Goal: Communication & Community: Ask a question

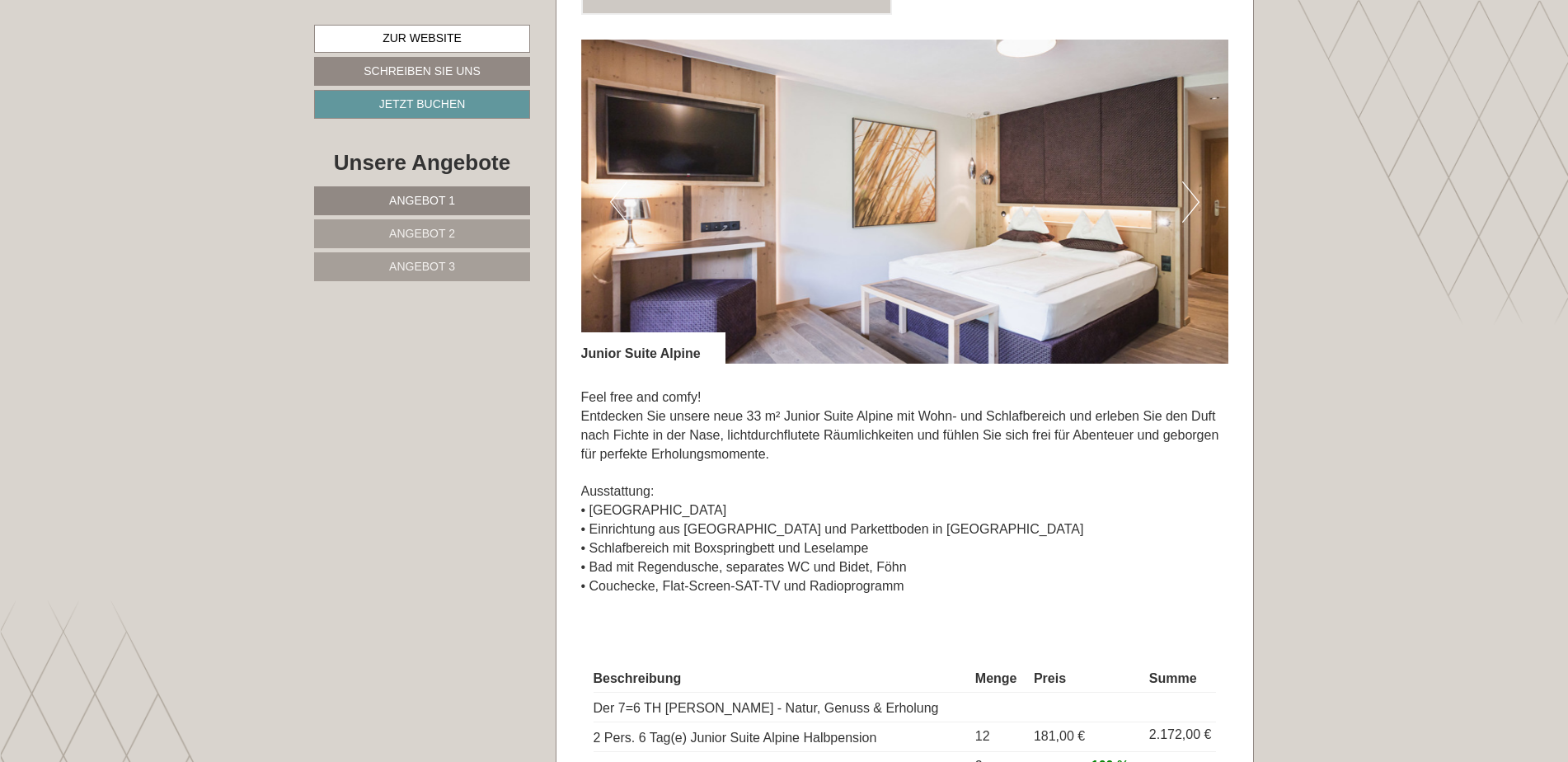
scroll to position [1238, 0]
click at [1196, 182] on button "Next" at bounding box center [1191, 203] width 17 height 42
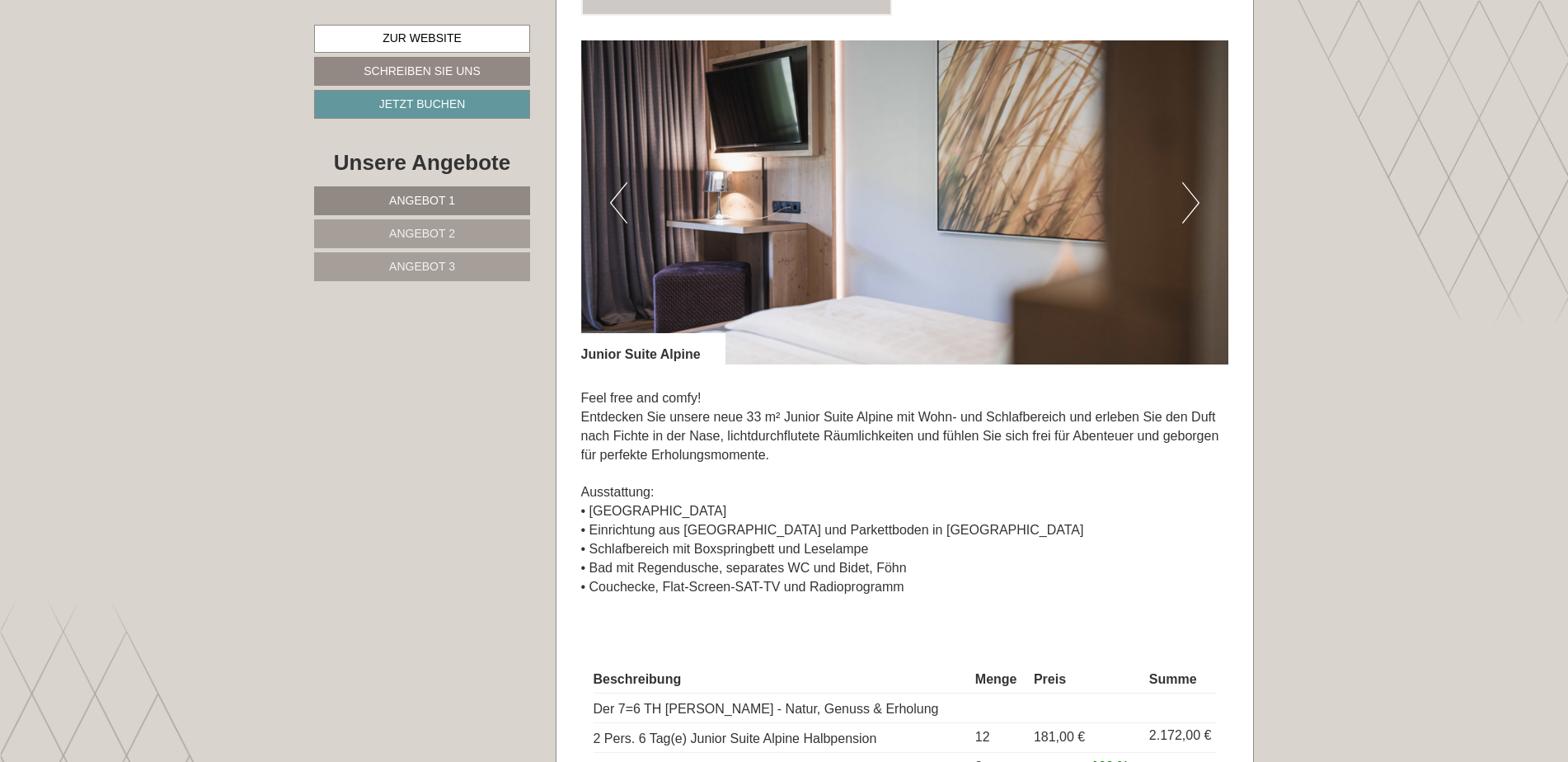
click at [1196, 182] on button "Next" at bounding box center [1191, 203] width 17 height 42
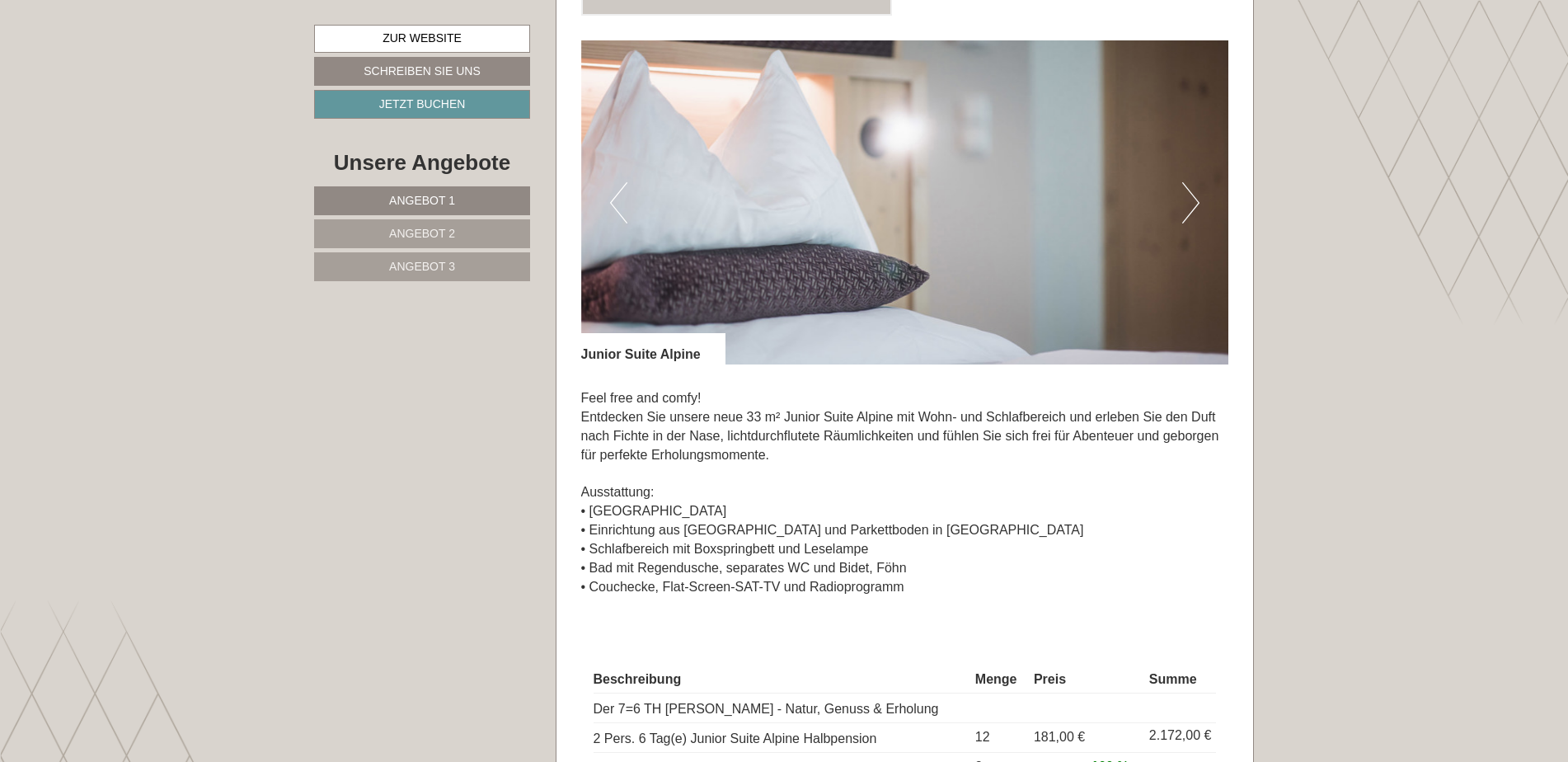
click at [1196, 182] on button "Next" at bounding box center [1191, 203] width 17 height 42
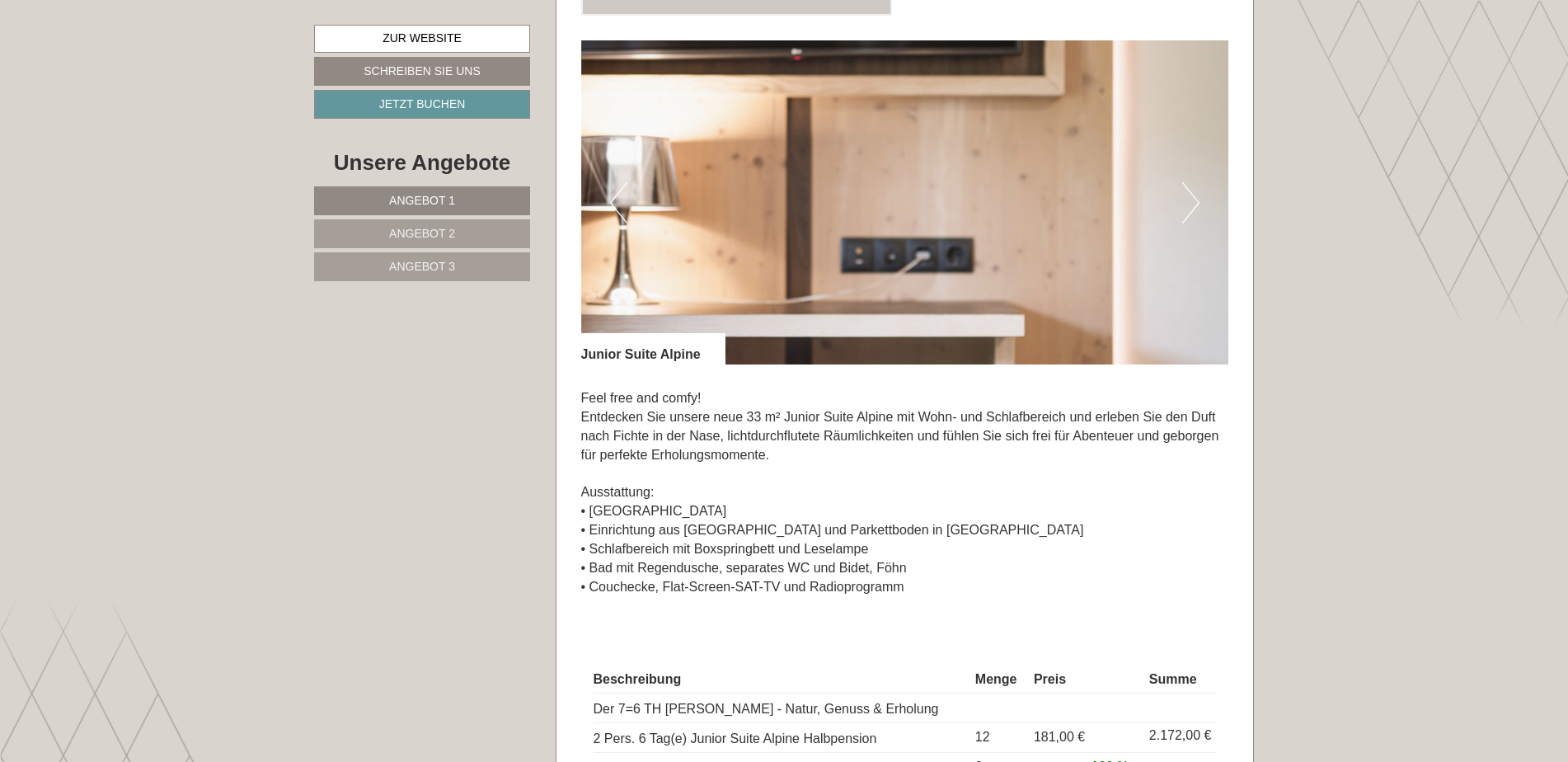
click at [1196, 182] on button "Next" at bounding box center [1191, 203] width 17 height 42
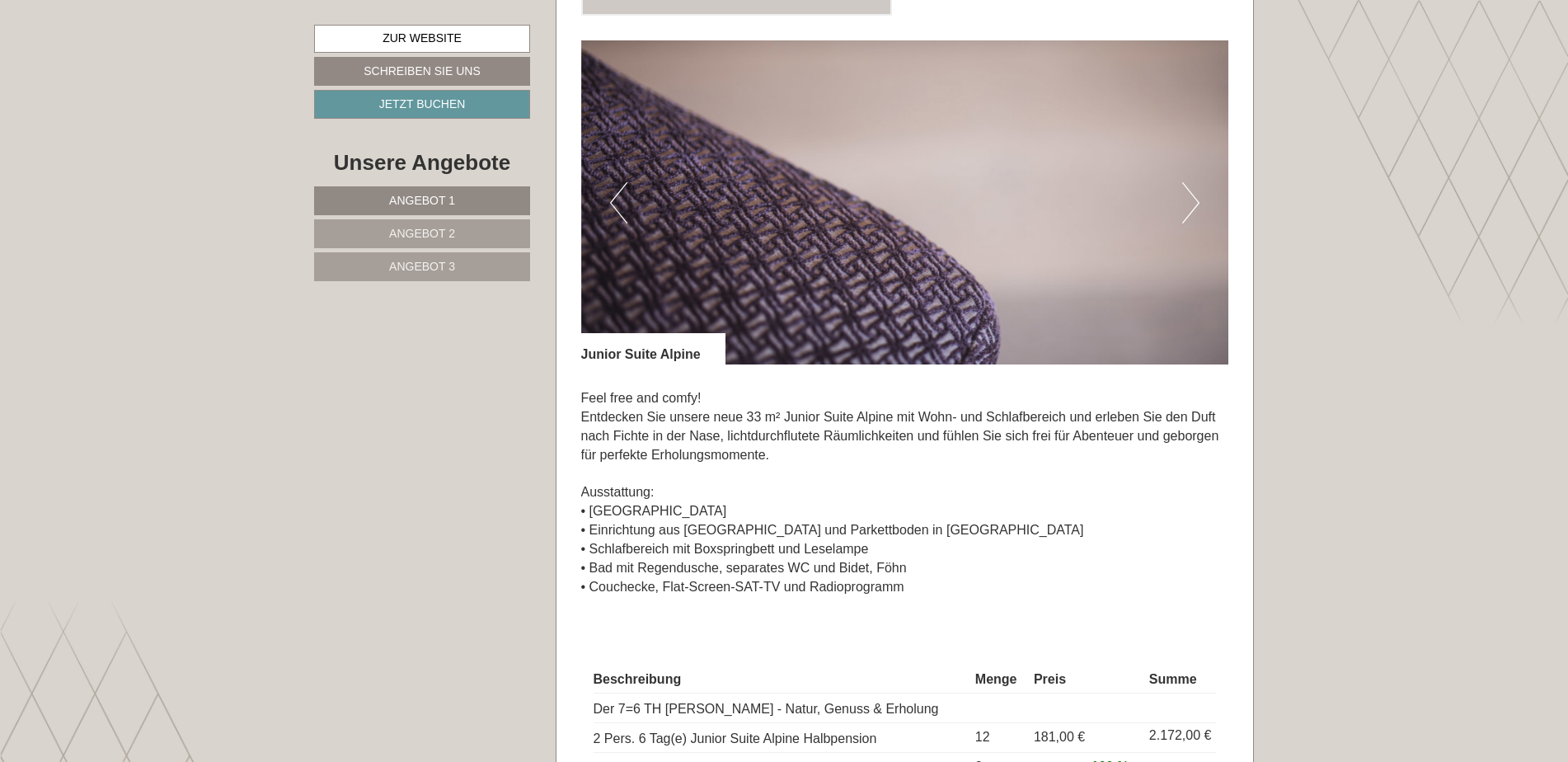
click at [1196, 182] on button "Next" at bounding box center [1191, 203] width 17 height 42
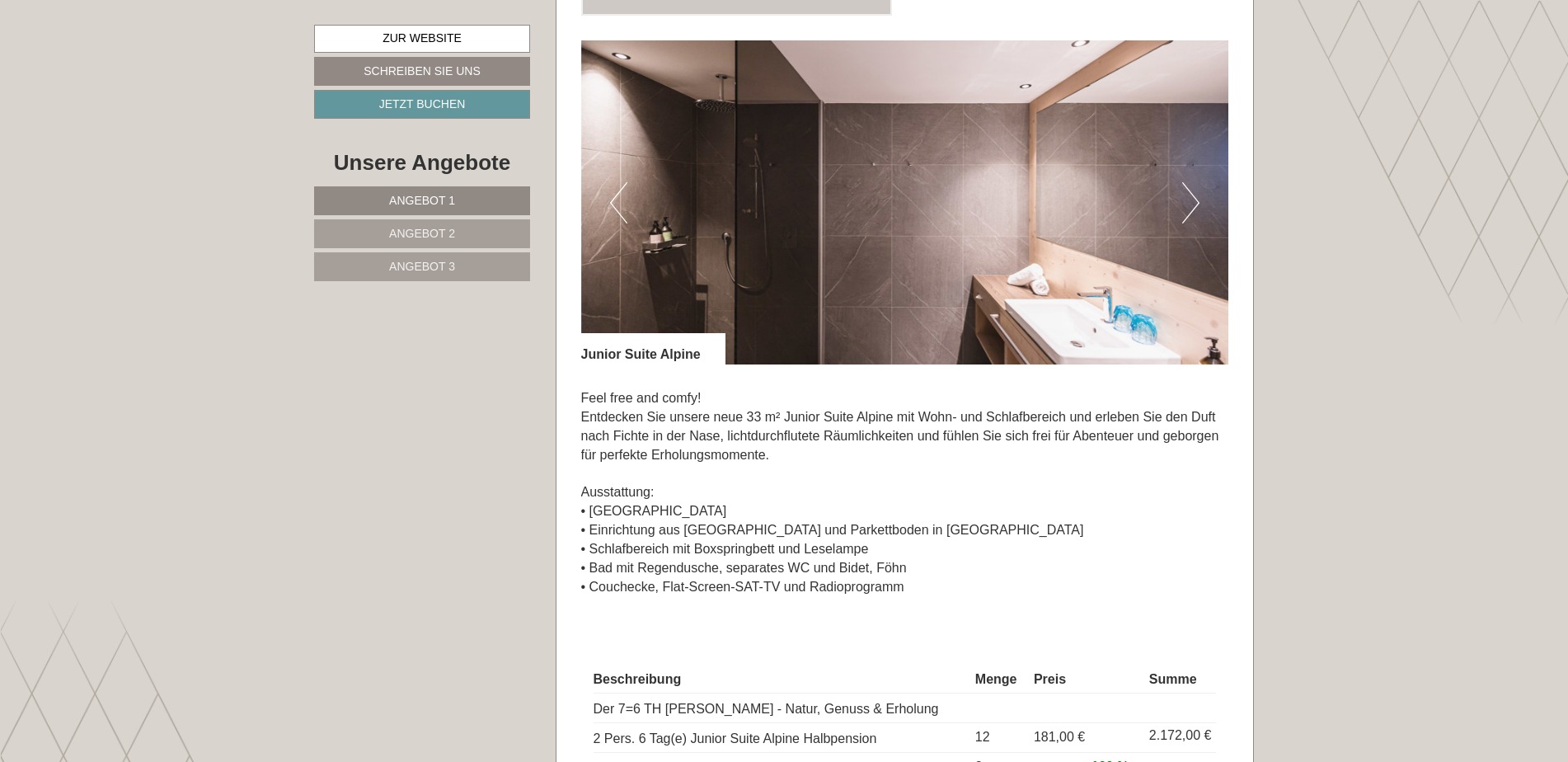
click at [1196, 182] on button "Next" at bounding box center [1191, 203] width 17 height 42
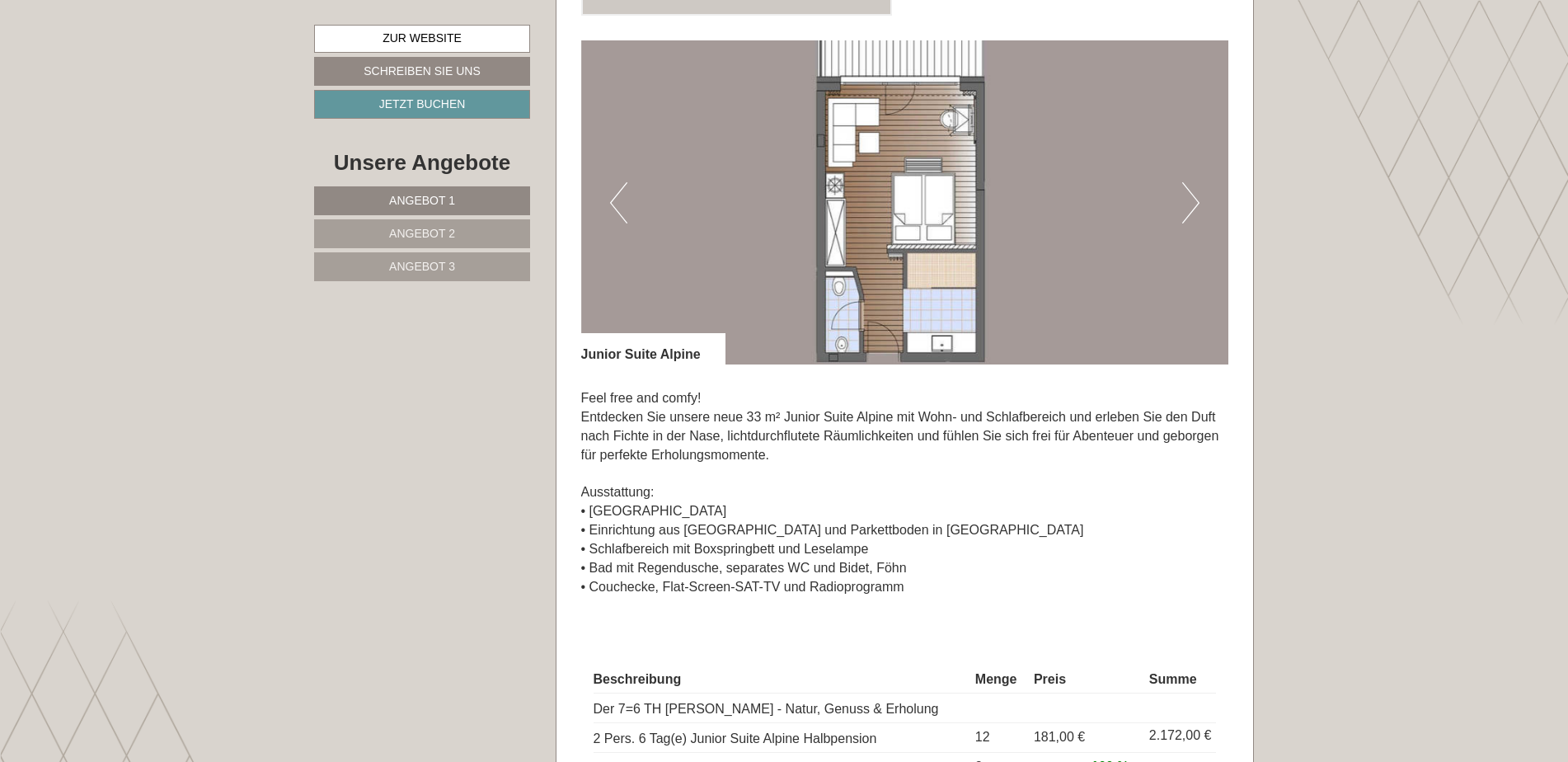
click at [1196, 182] on button "Next" at bounding box center [1191, 203] width 17 height 42
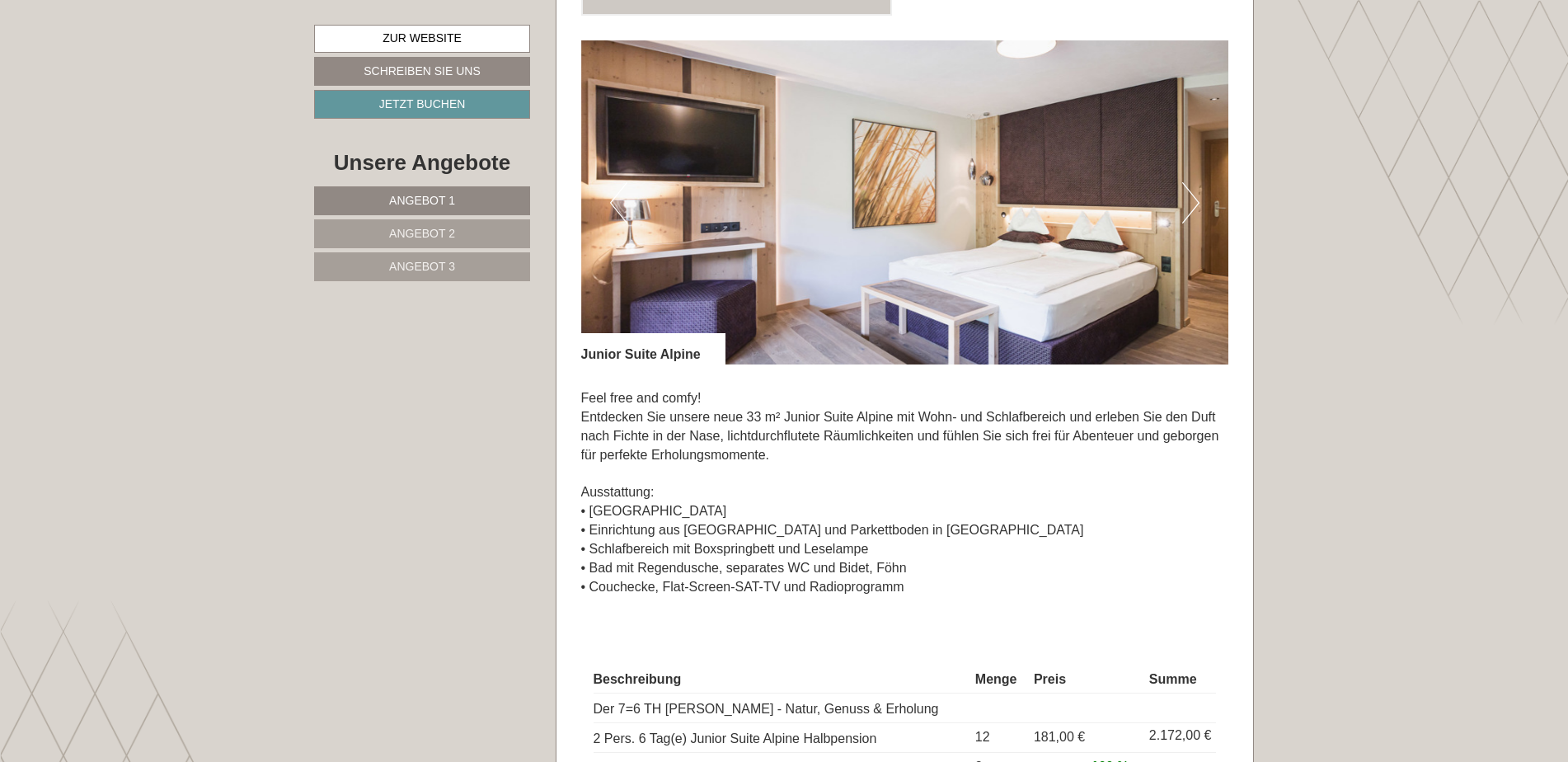
click at [1196, 182] on button "Next" at bounding box center [1191, 203] width 17 height 42
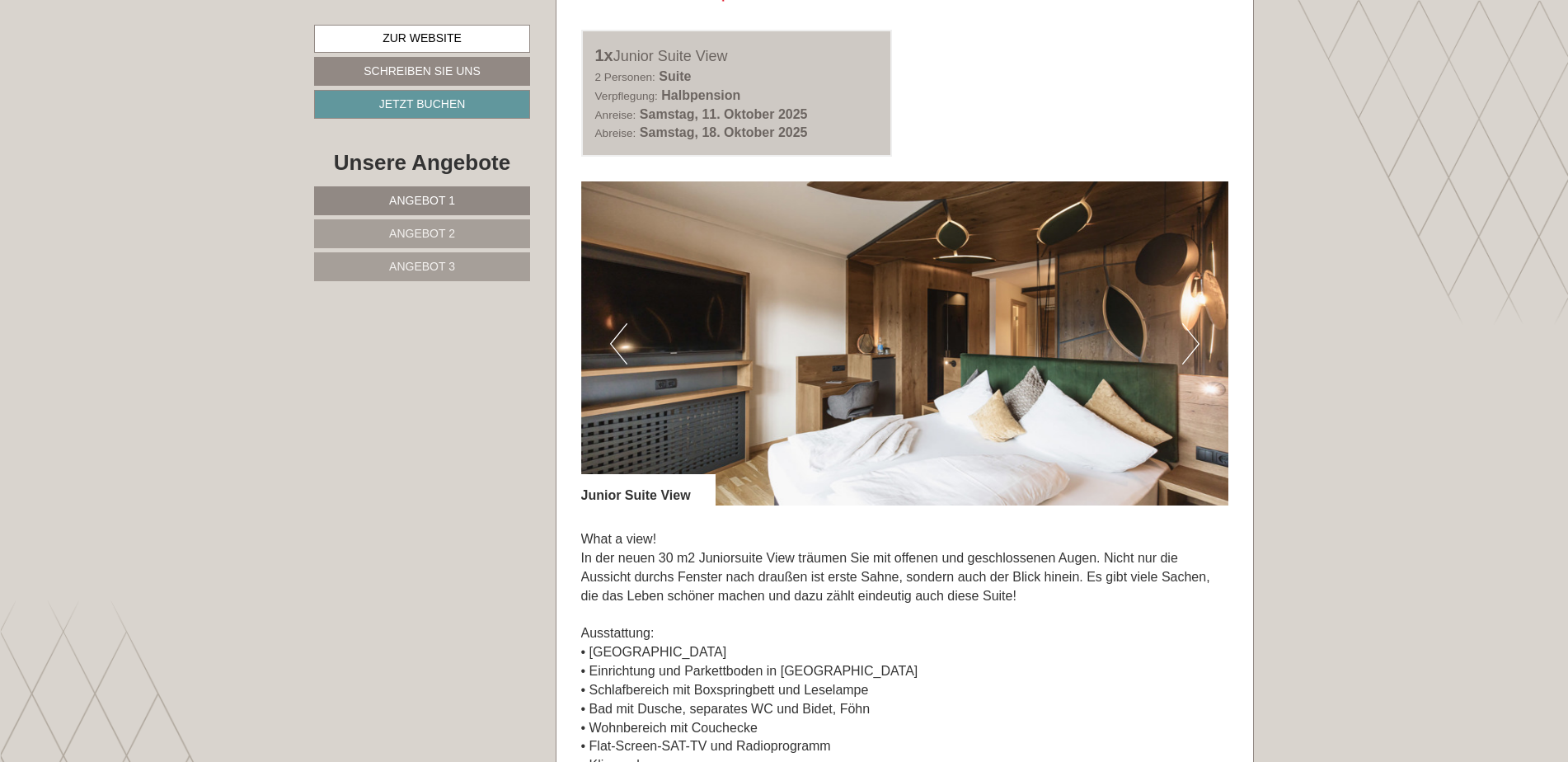
scroll to position [2283, 0]
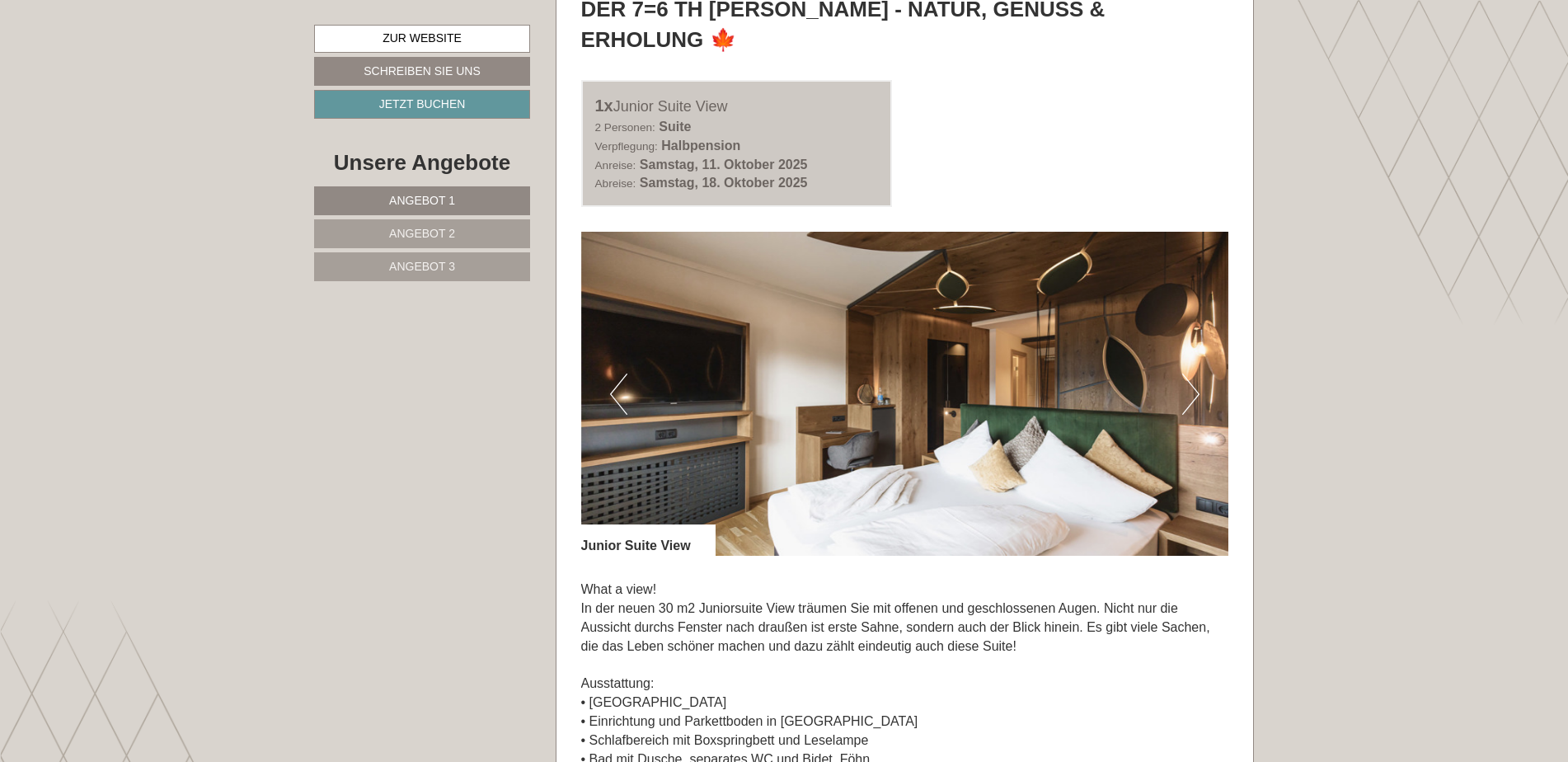
click at [1180, 319] on img at bounding box center [905, 394] width 648 height 324
click at [1187, 374] on button "Next" at bounding box center [1191, 394] width 17 height 42
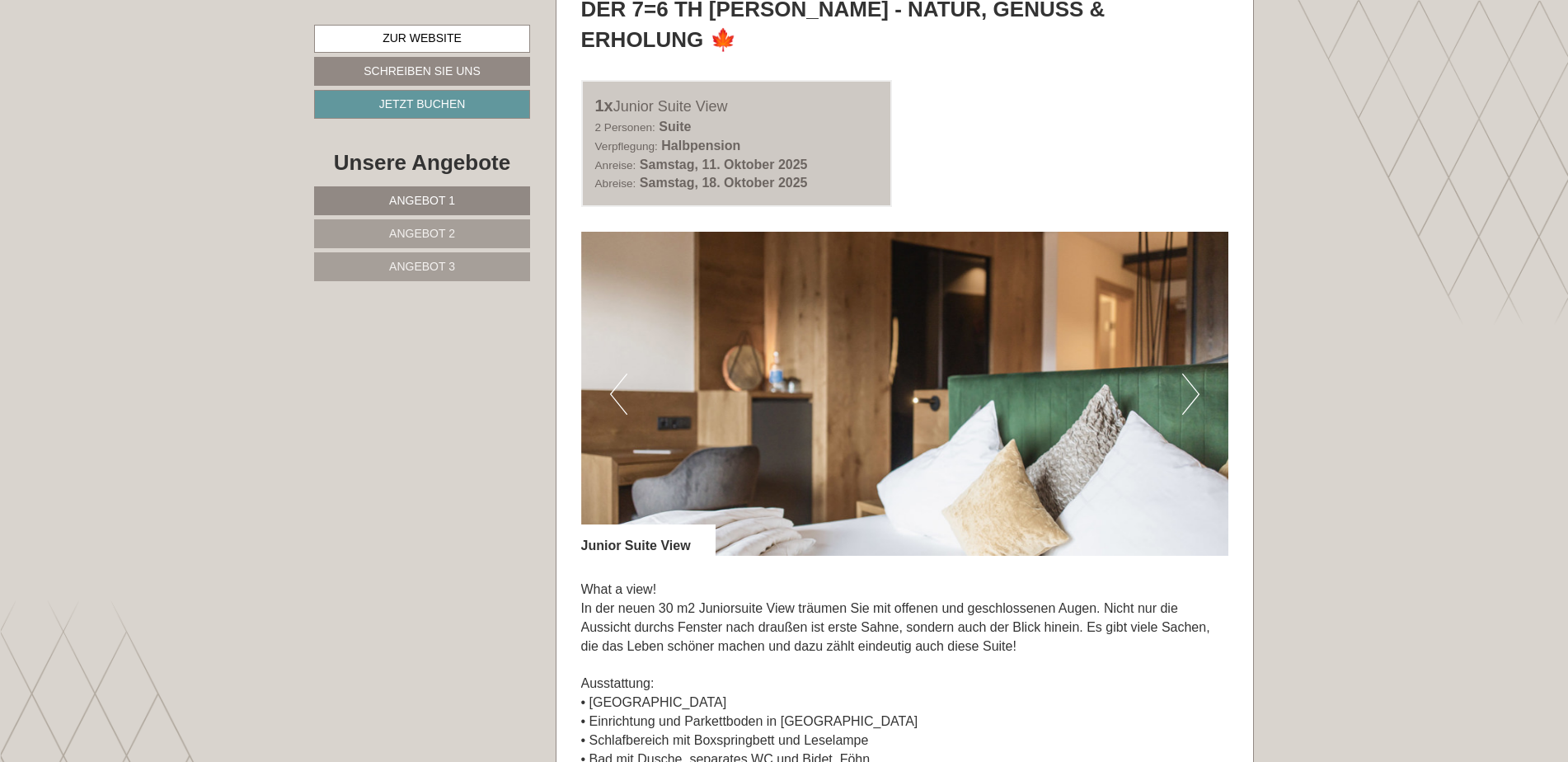
click at [1189, 374] on button "Next" at bounding box center [1191, 394] width 17 height 42
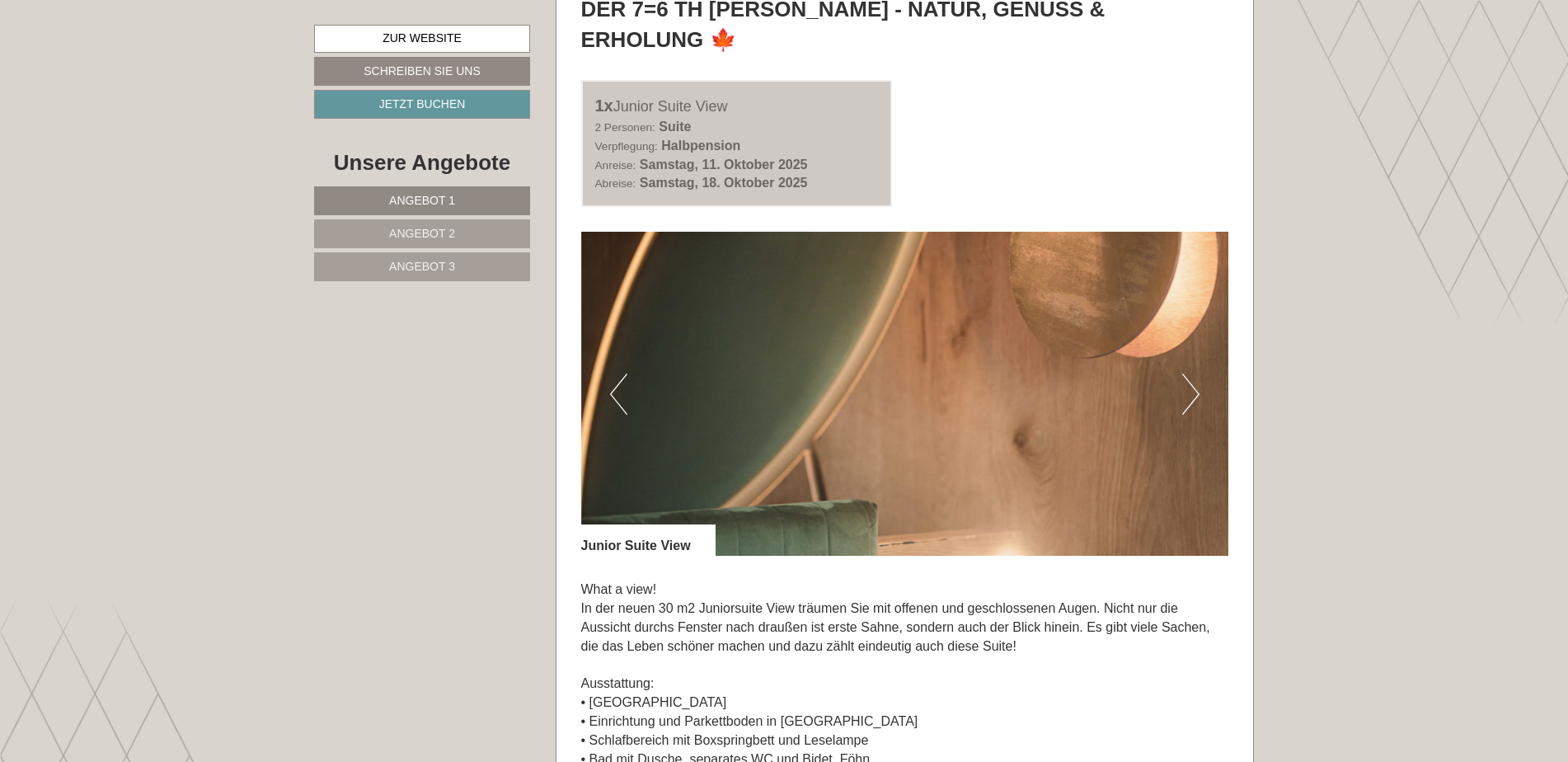
click at [1189, 374] on button "Next" at bounding box center [1191, 394] width 17 height 42
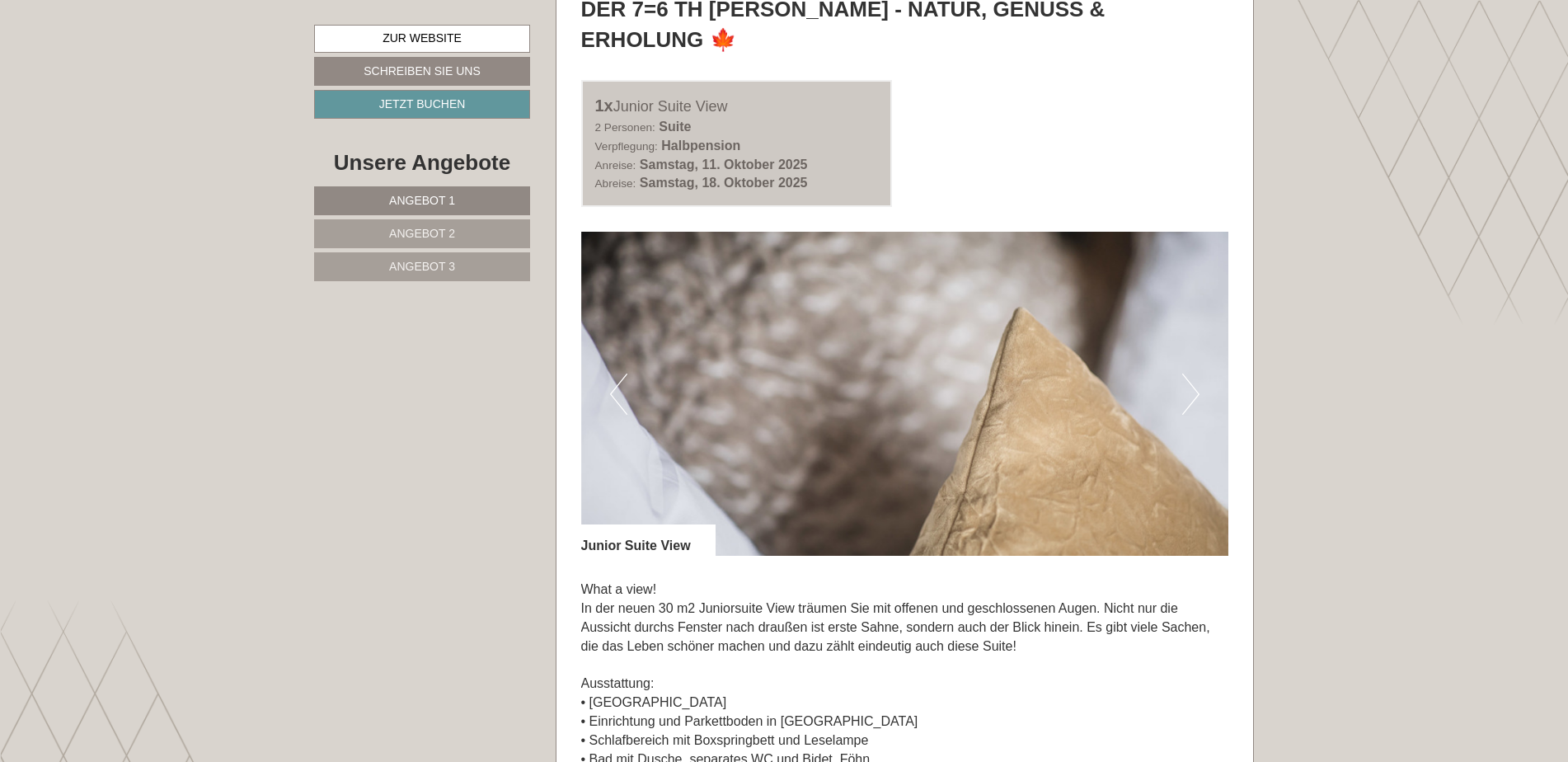
click at [1189, 374] on button "Next" at bounding box center [1191, 394] width 17 height 42
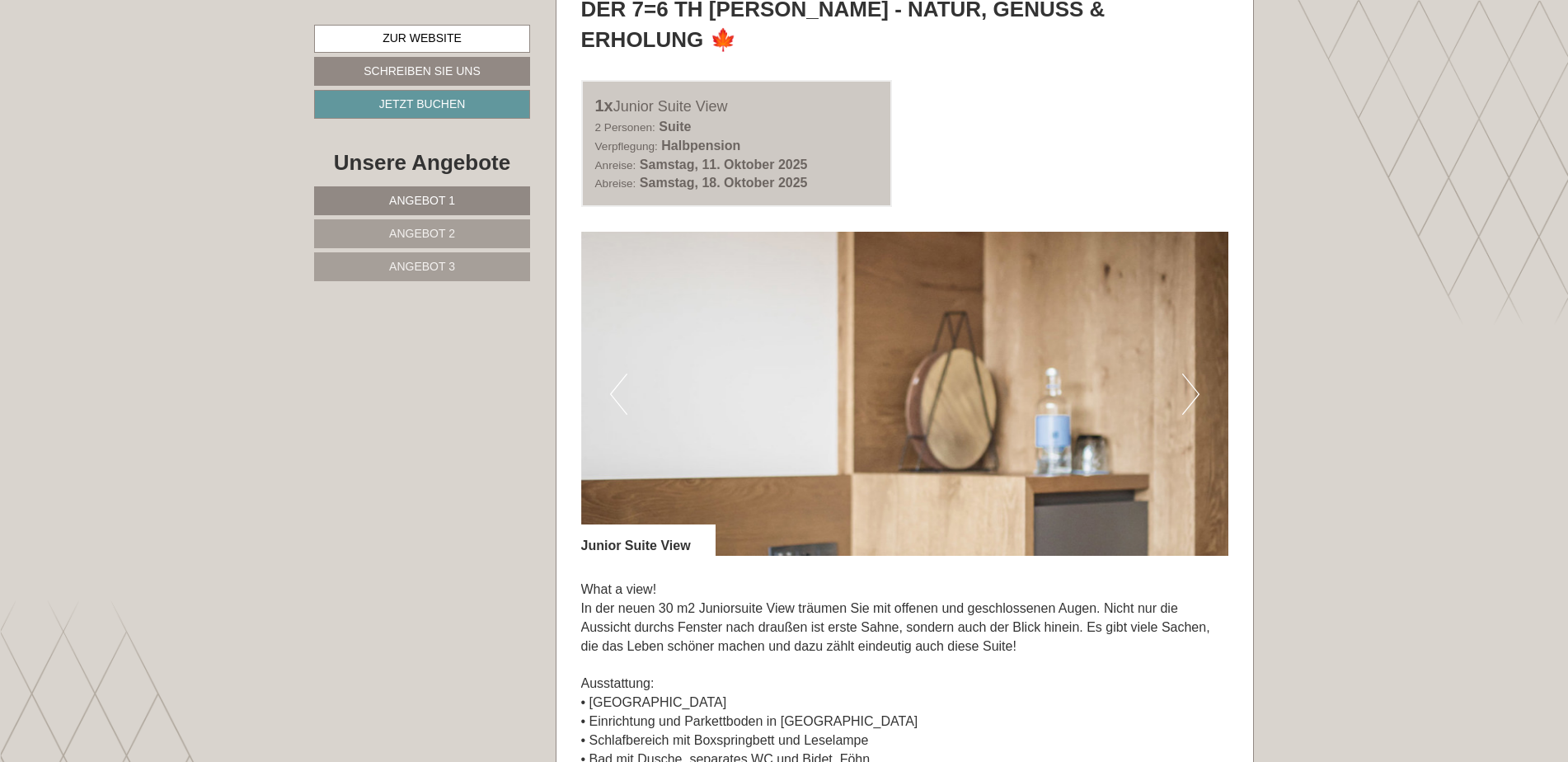
click at [1192, 374] on button "Next" at bounding box center [1191, 394] width 17 height 42
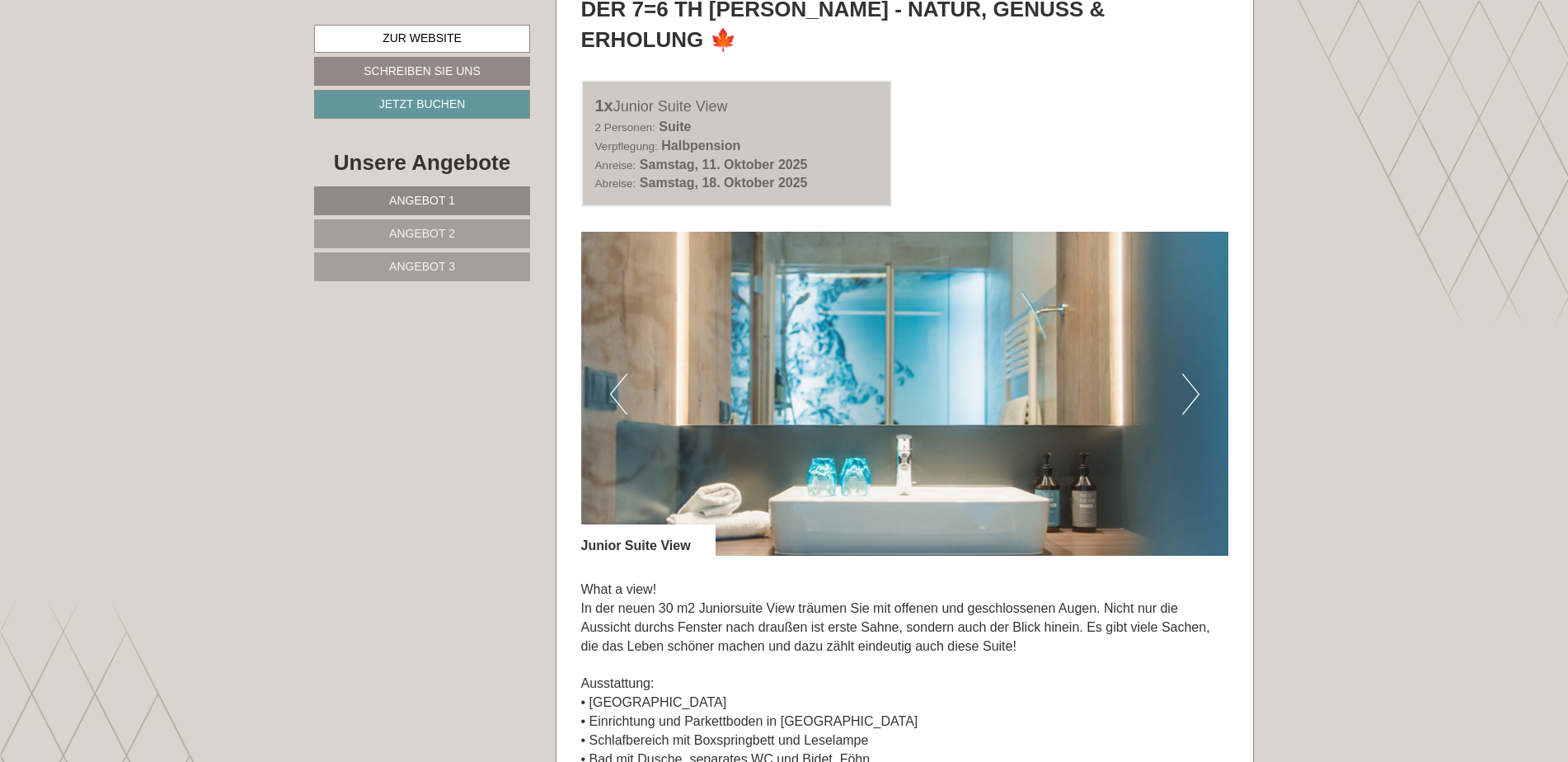
click at [1198, 374] on button "Next" at bounding box center [1191, 394] width 17 height 42
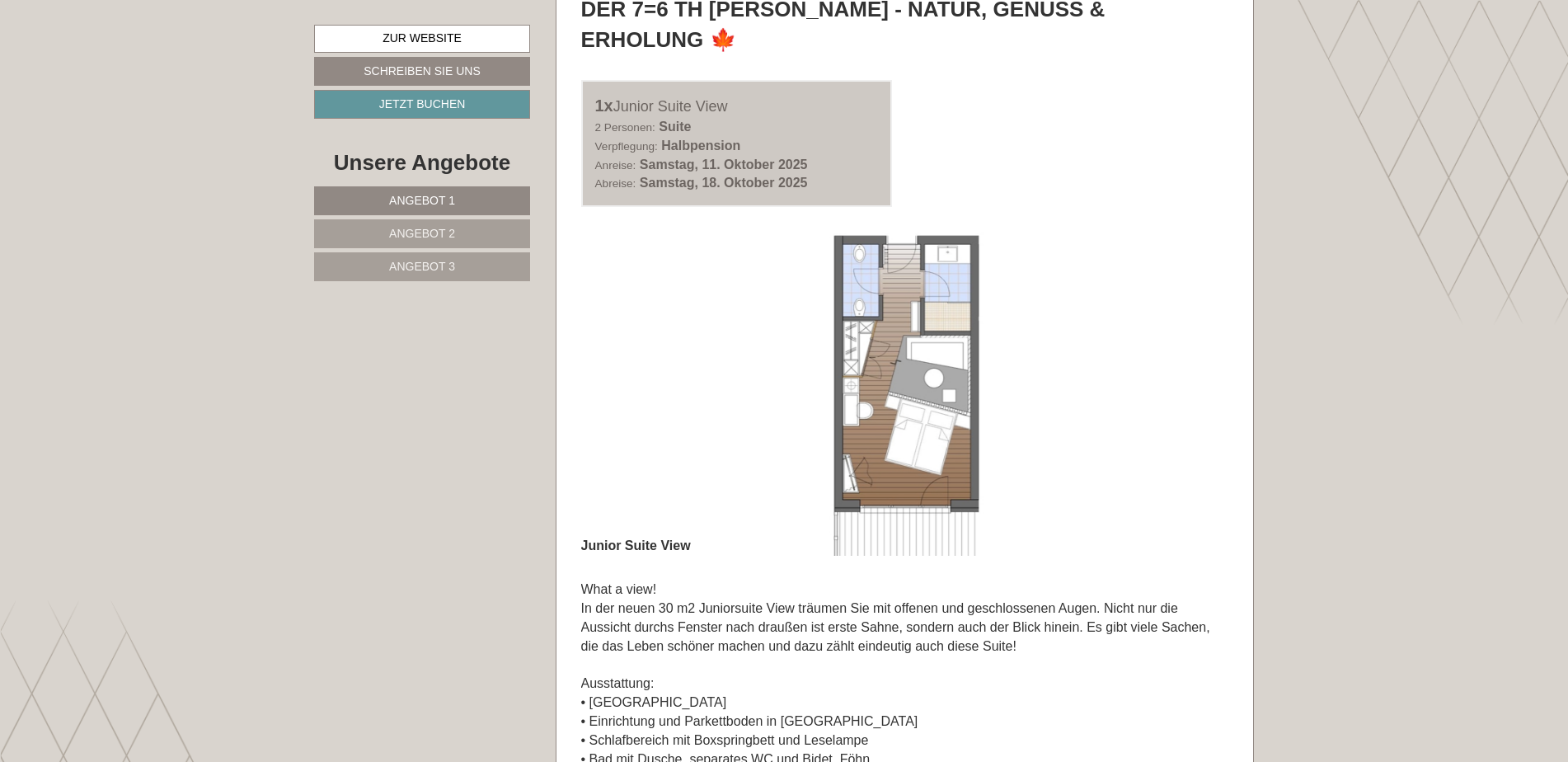
click at [1198, 374] on button "Next" at bounding box center [1191, 394] width 17 height 42
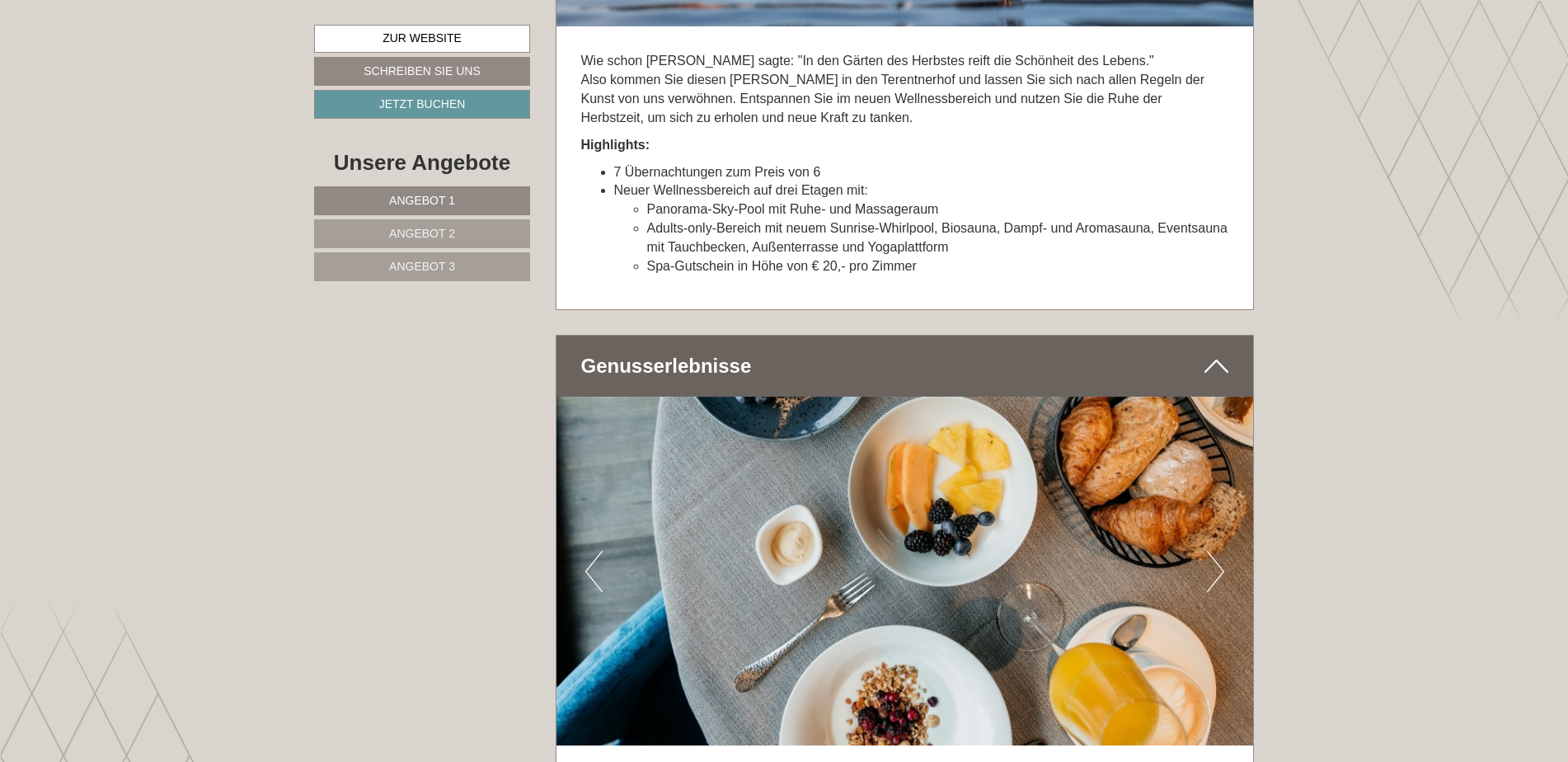
scroll to position [5391, 0]
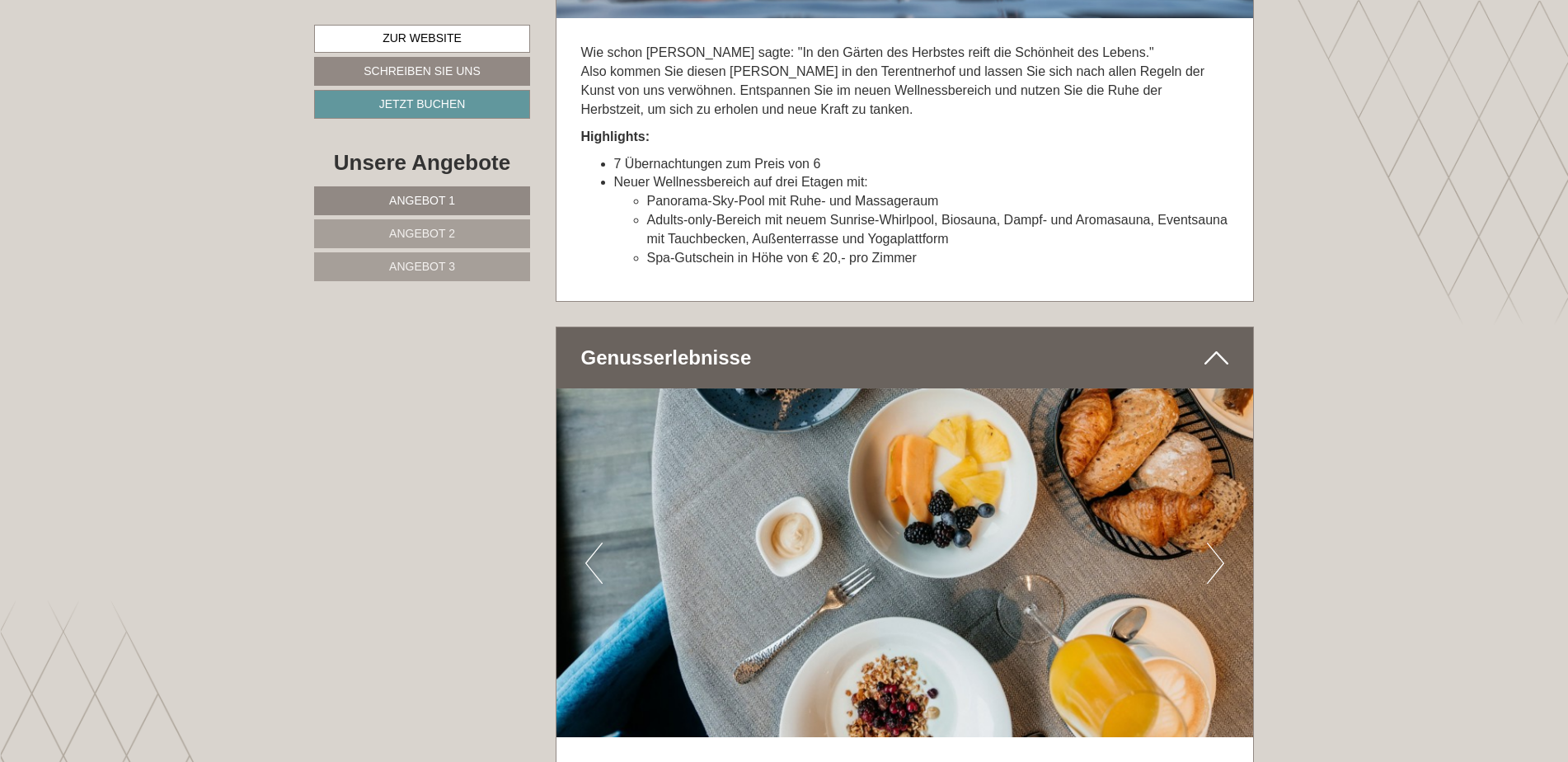
click at [1214, 543] on button "Next" at bounding box center [1215, 564] width 17 height 42
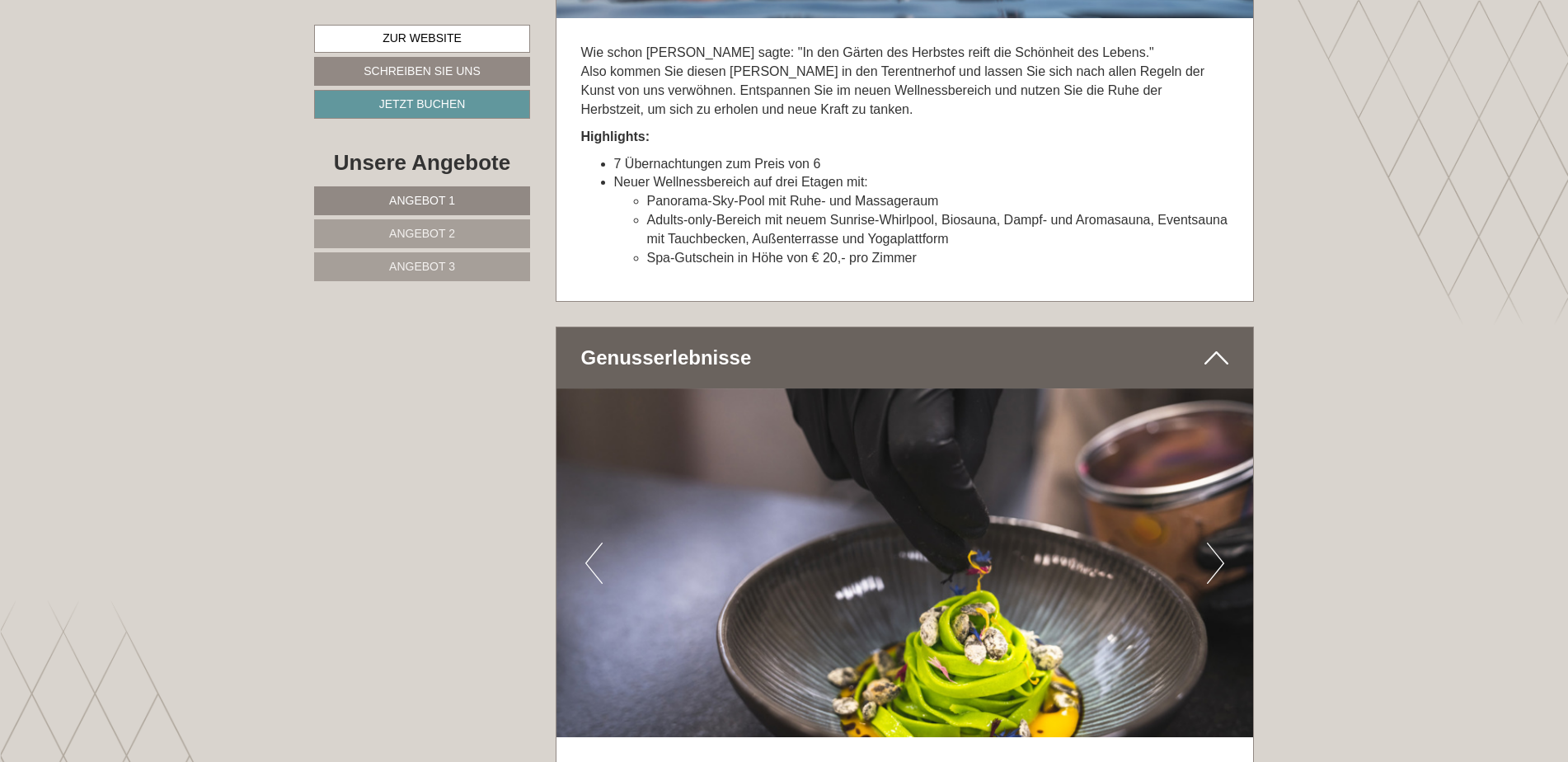
click at [1214, 543] on button "Next" at bounding box center [1215, 564] width 17 height 42
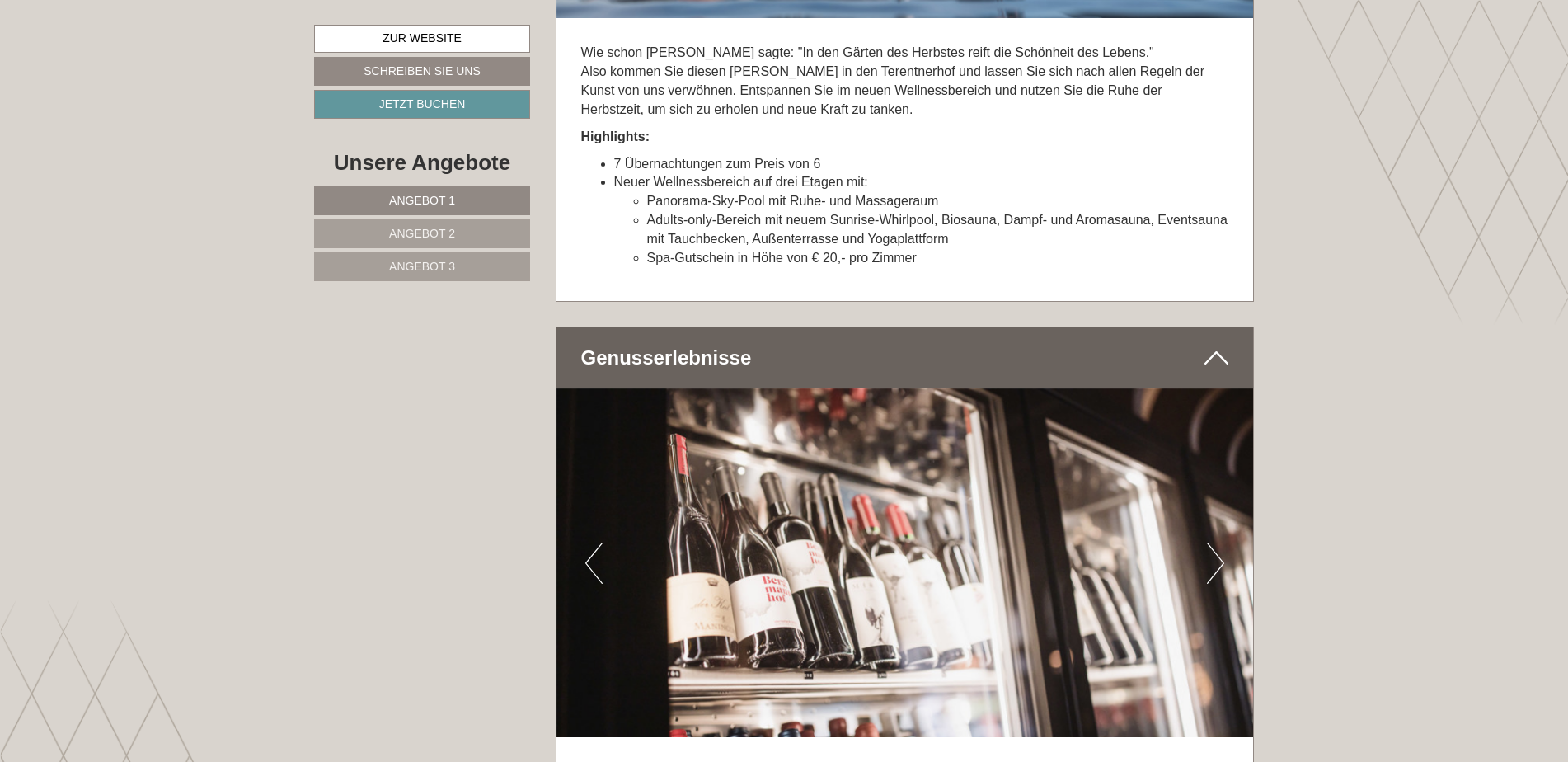
click at [1215, 543] on button "Next" at bounding box center [1215, 564] width 17 height 42
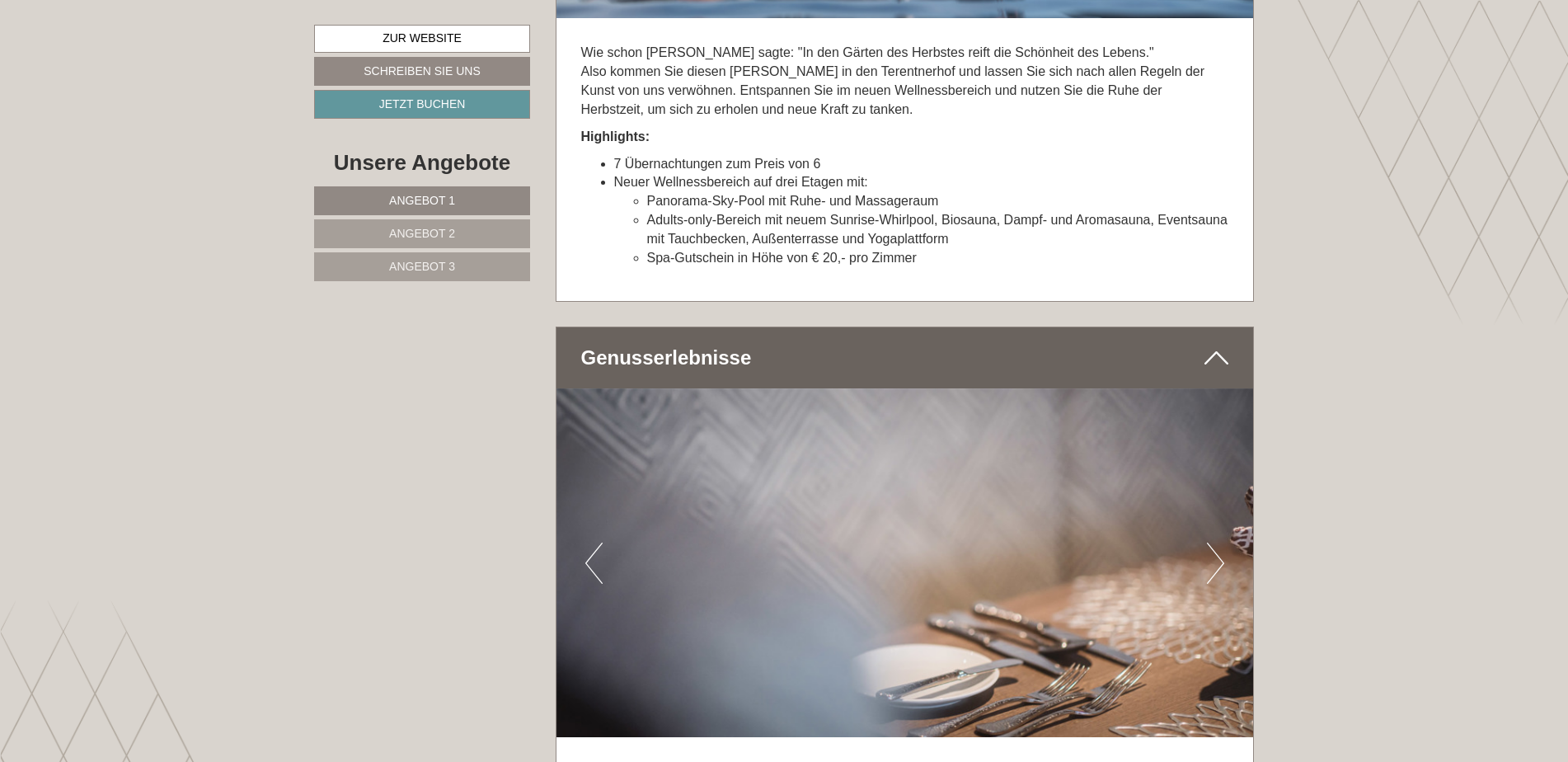
click at [1215, 543] on button "Next" at bounding box center [1215, 564] width 17 height 42
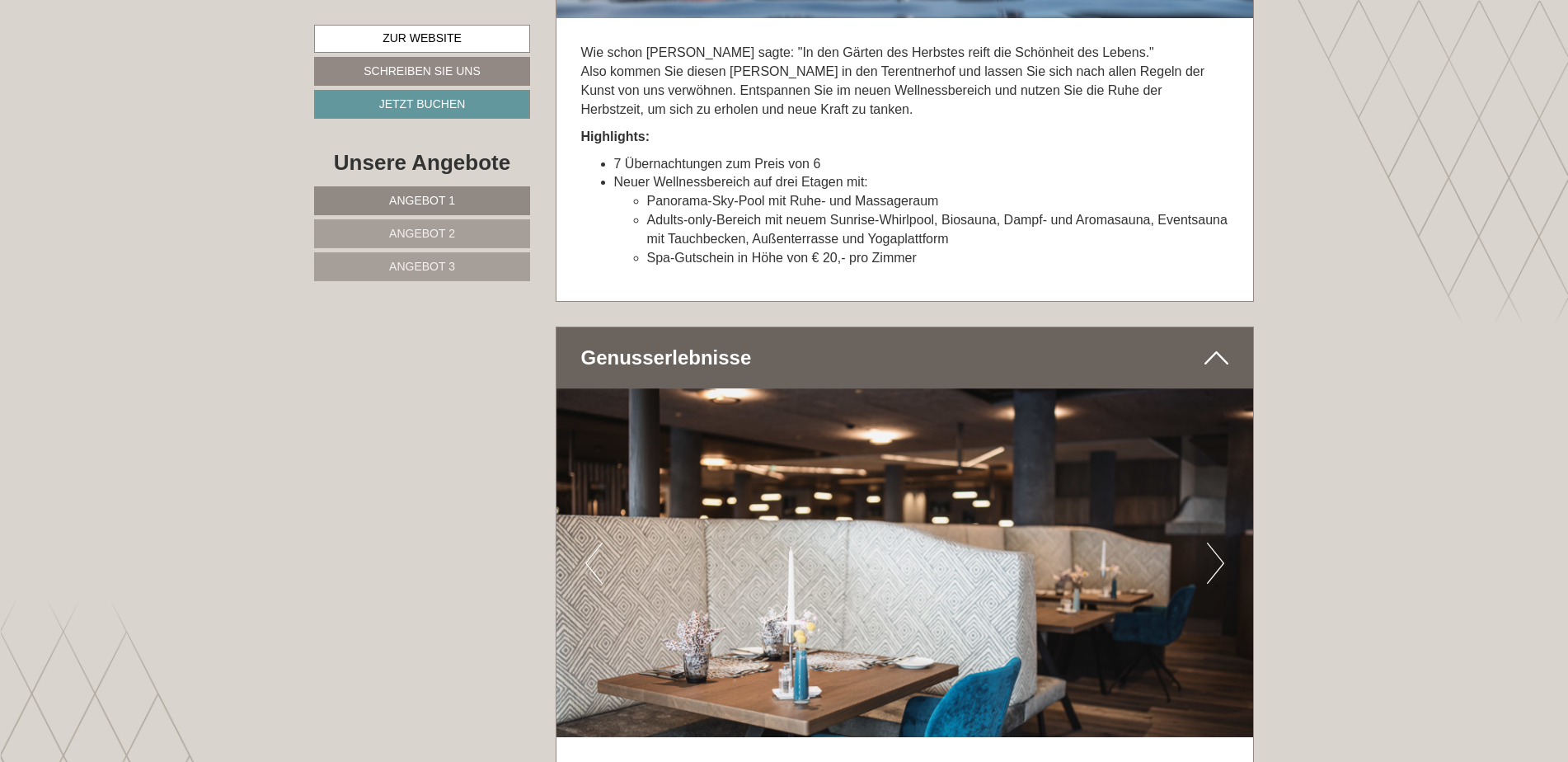
click at [1215, 543] on button "Next" at bounding box center [1215, 564] width 17 height 42
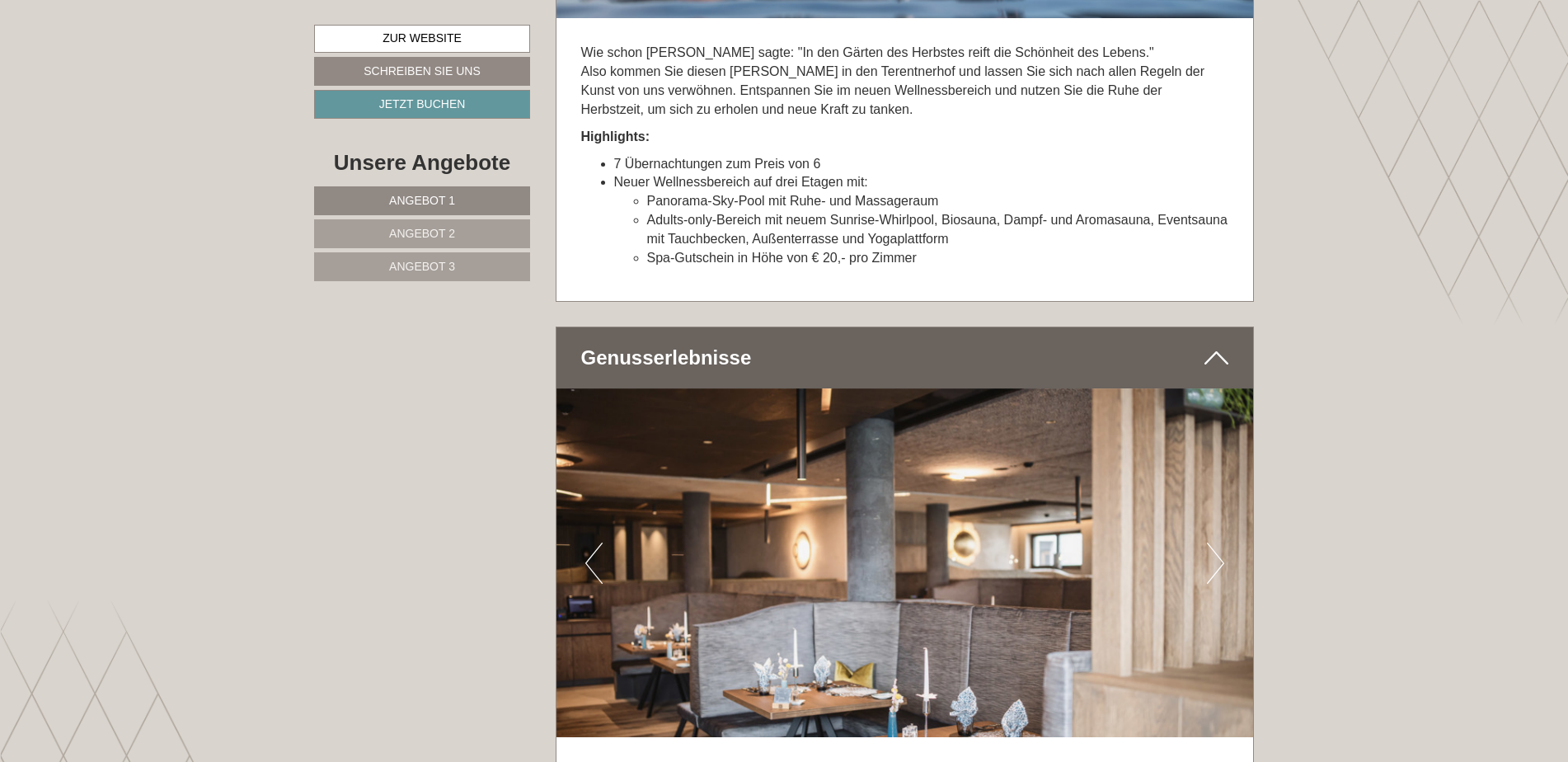
click at [1215, 543] on button "Next" at bounding box center [1215, 564] width 17 height 42
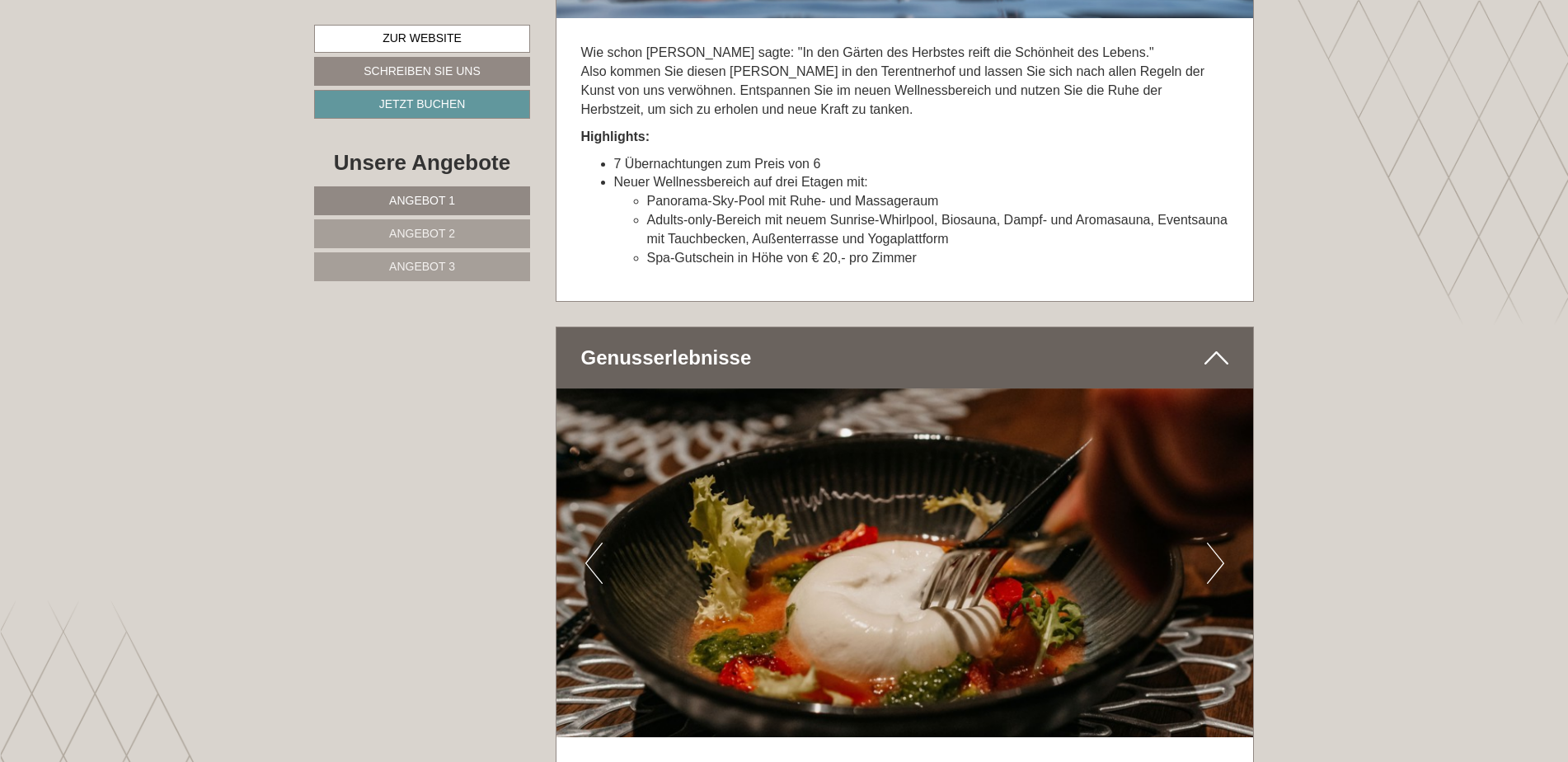
click at [1215, 543] on button "Next" at bounding box center [1215, 564] width 17 height 42
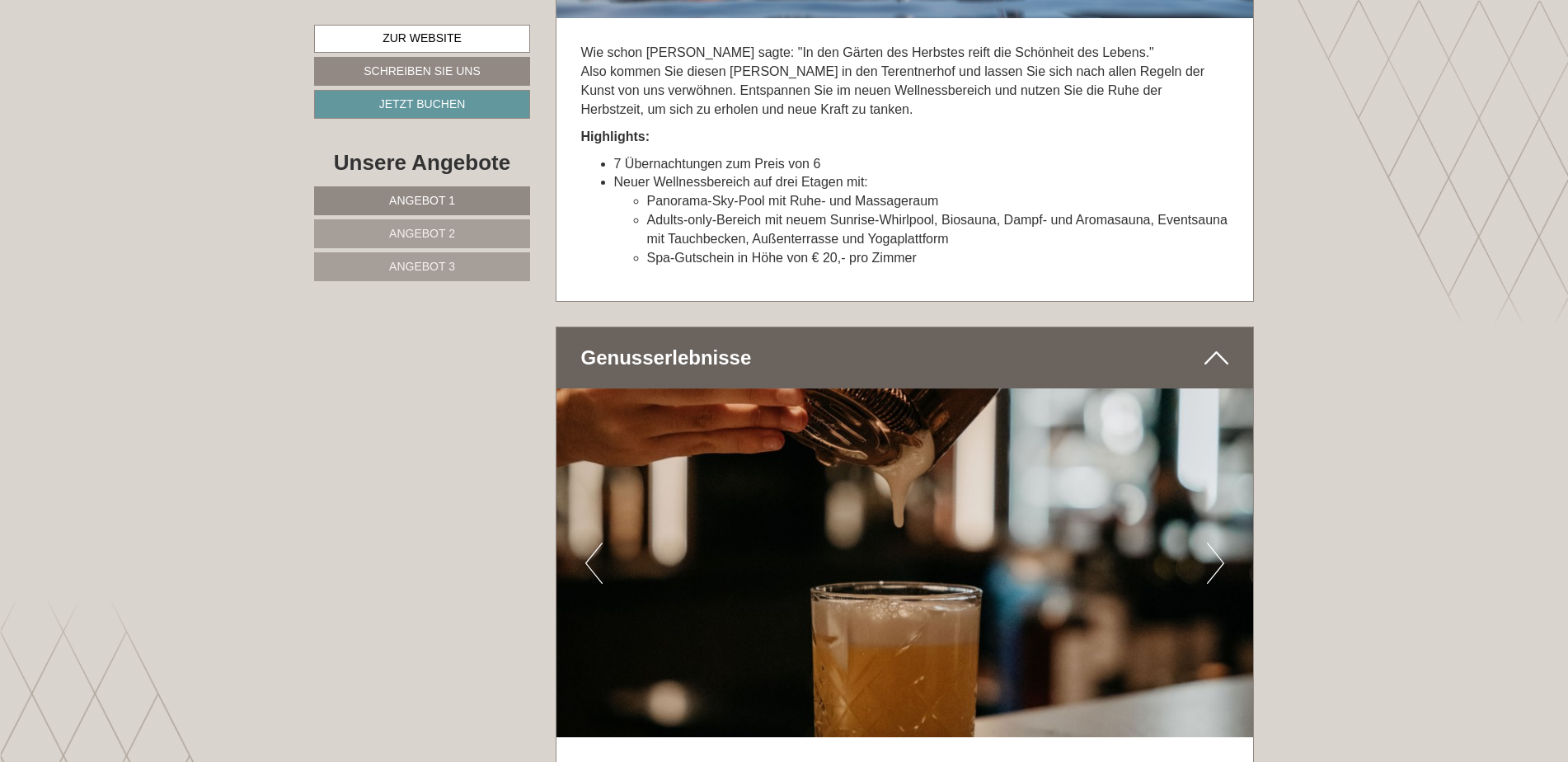
click at [1215, 543] on button "Next" at bounding box center [1215, 564] width 17 height 42
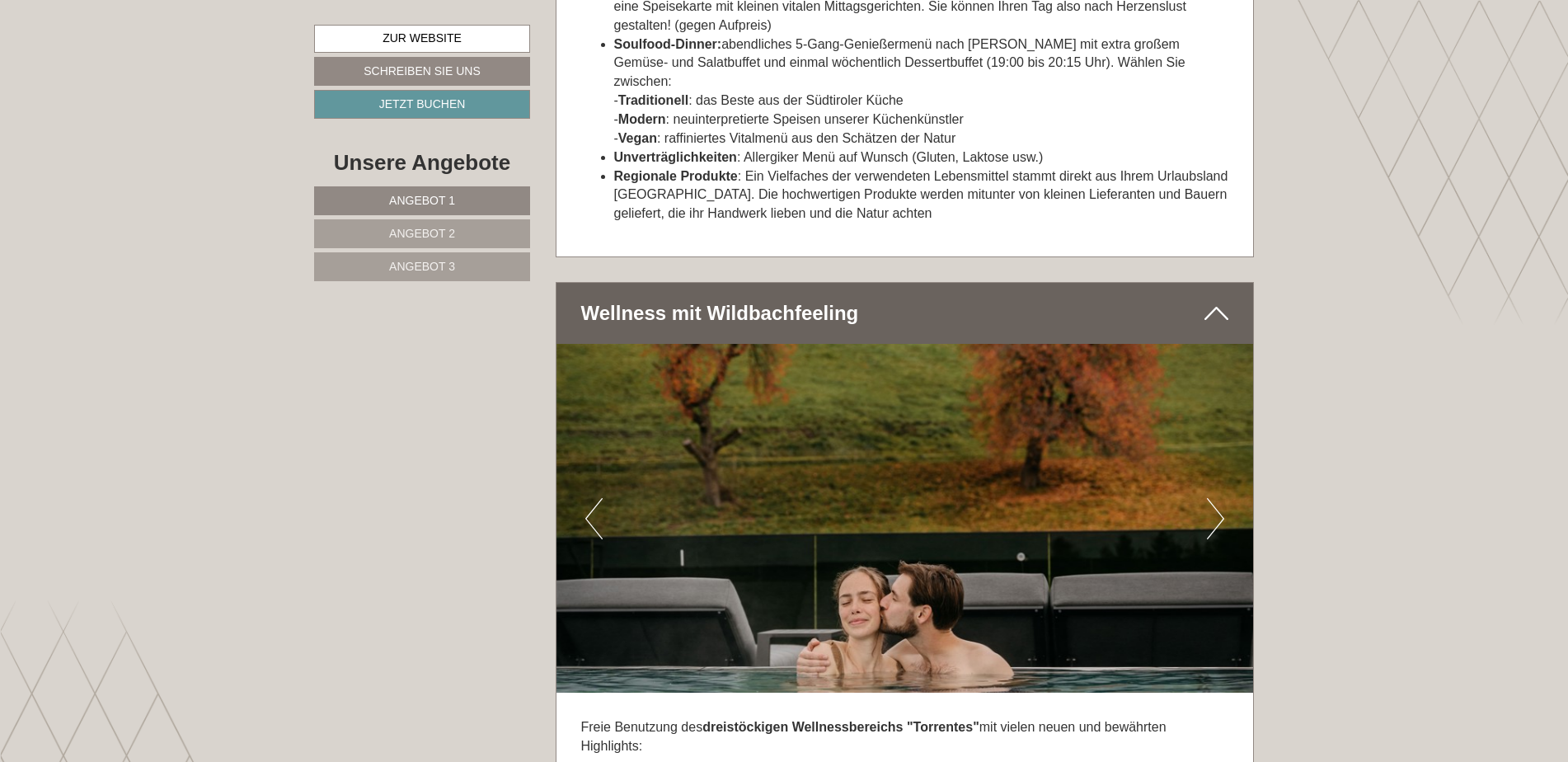
scroll to position [6271, 0]
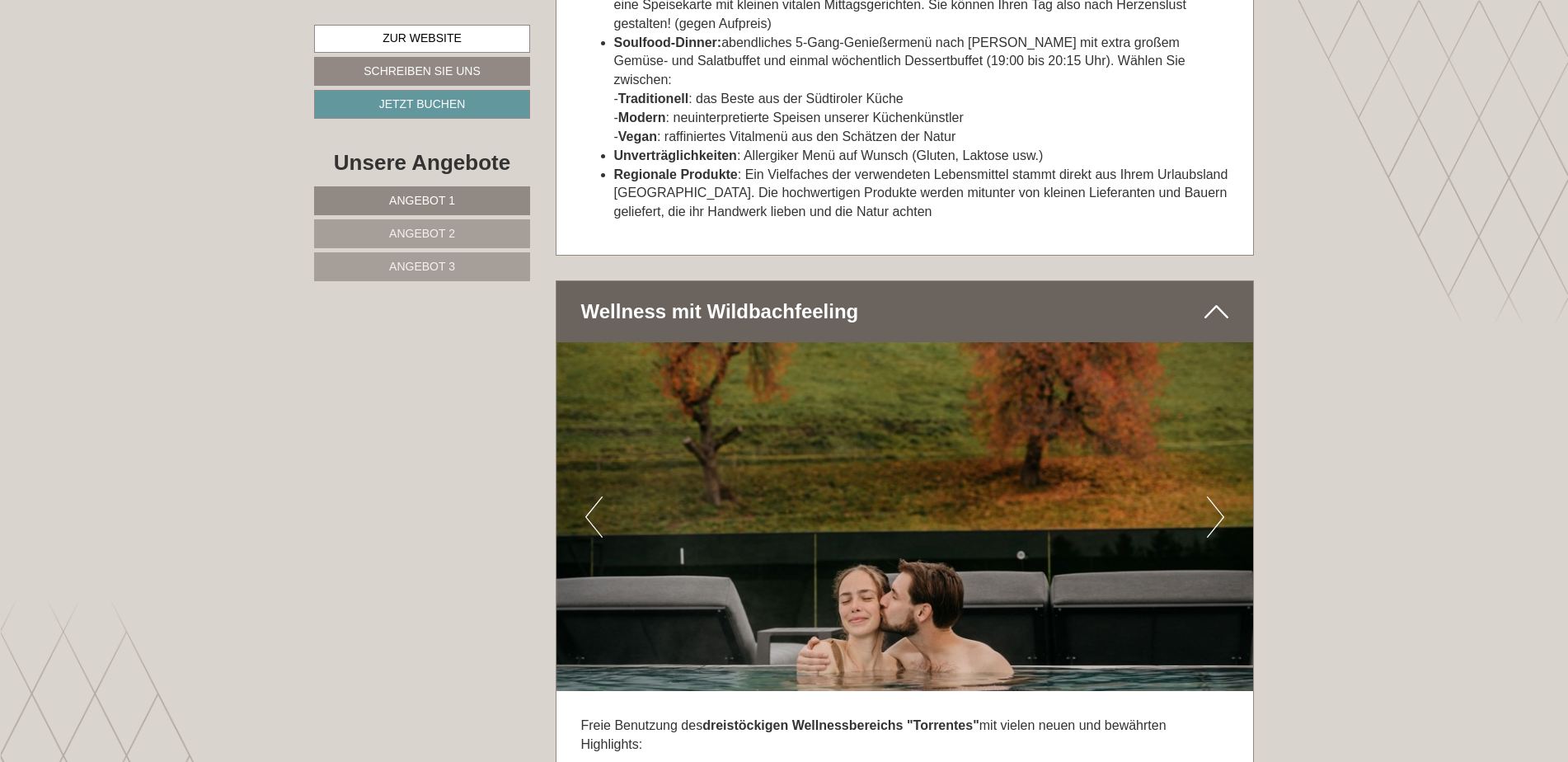
click at [1215, 497] on button "Next" at bounding box center [1215, 517] width 17 height 42
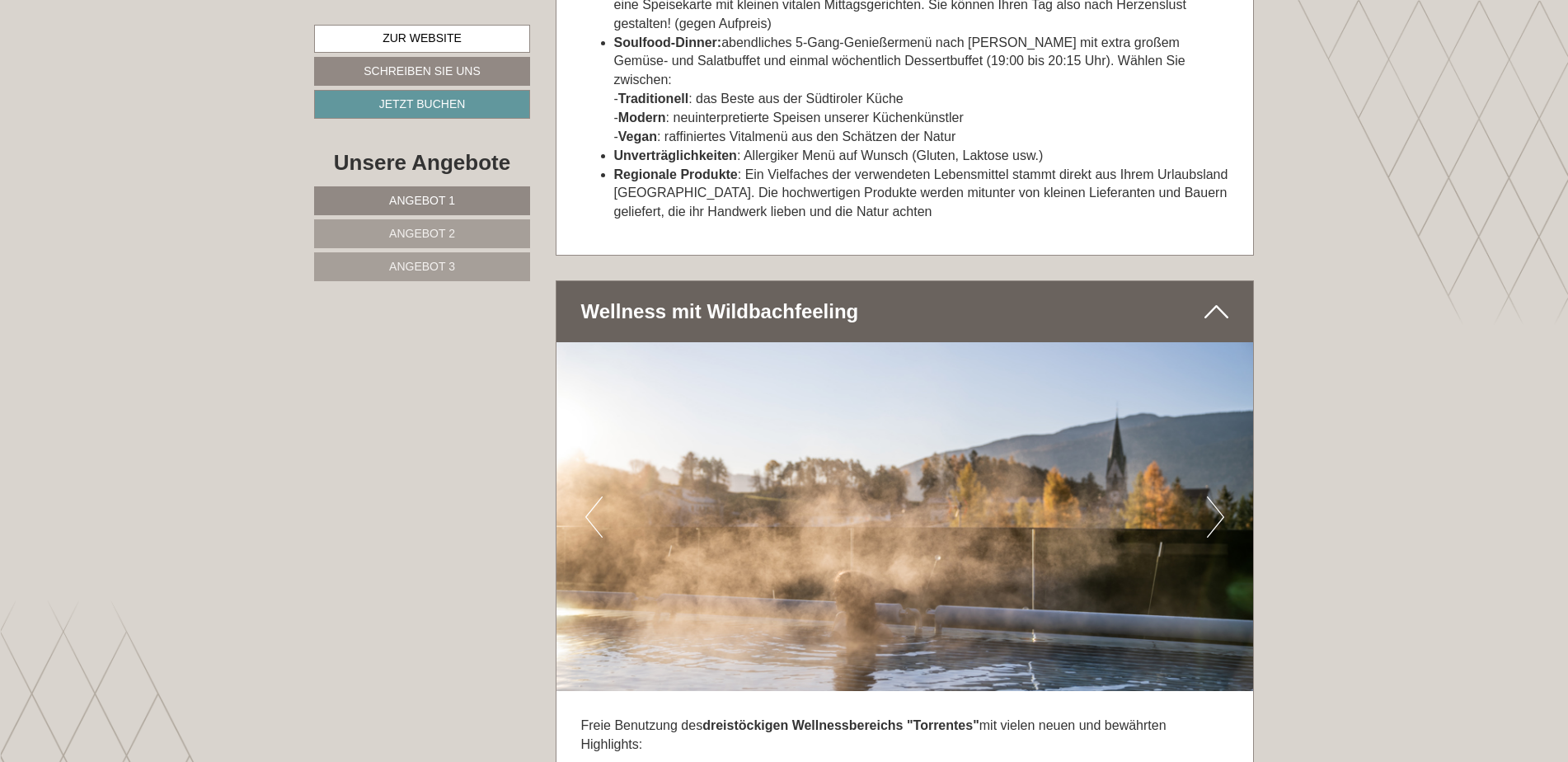
click at [1215, 497] on button "Next" at bounding box center [1215, 517] width 17 height 42
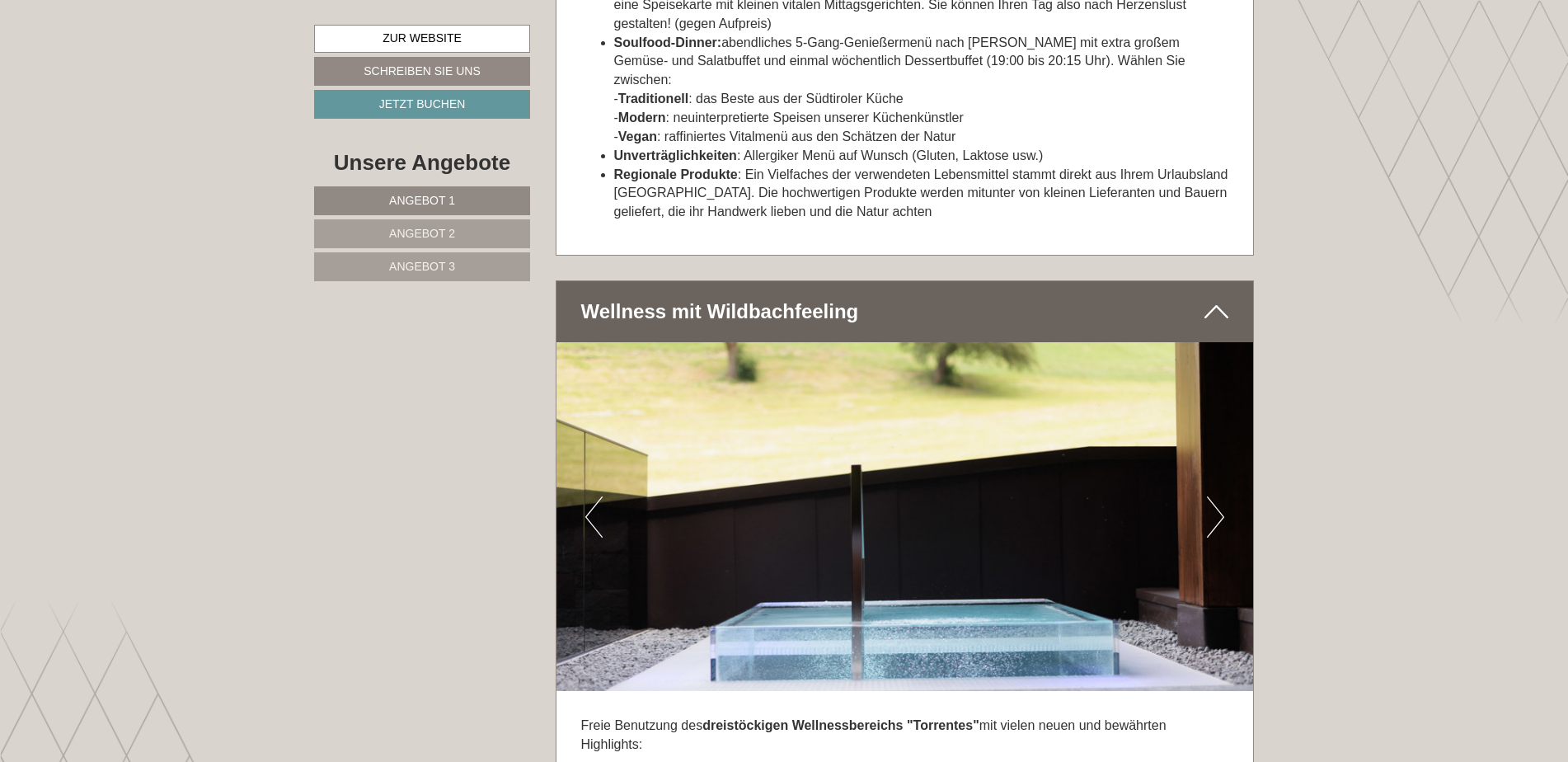
click at [1215, 497] on button "Next" at bounding box center [1215, 517] width 17 height 42
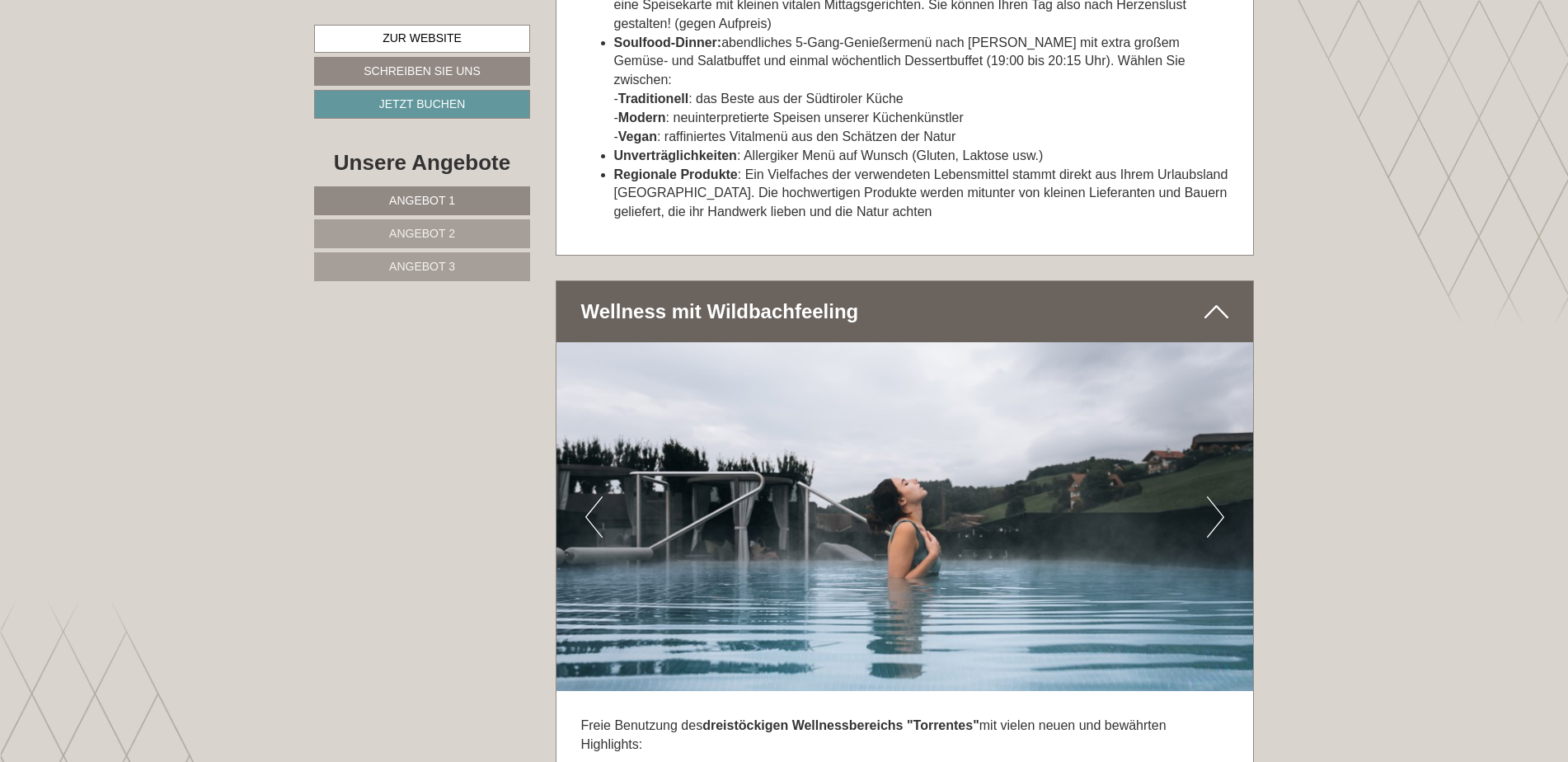
click at [1215, 497] on button "Next" at bounding box center [1215, 517] width 17 height 42
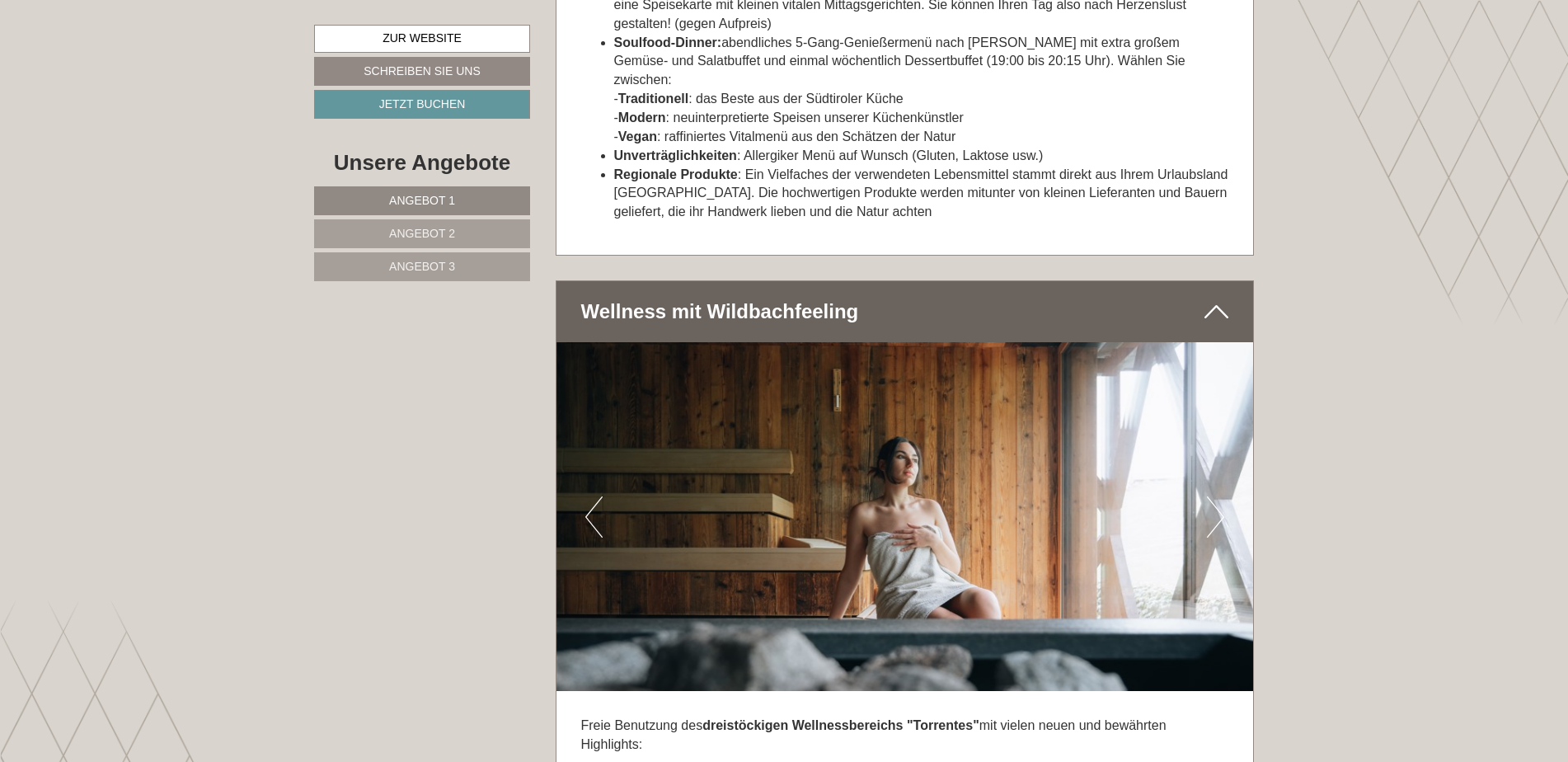
click at [1215, 497] on button "Next" at bounding box center [1215, 517] width 17 height 42
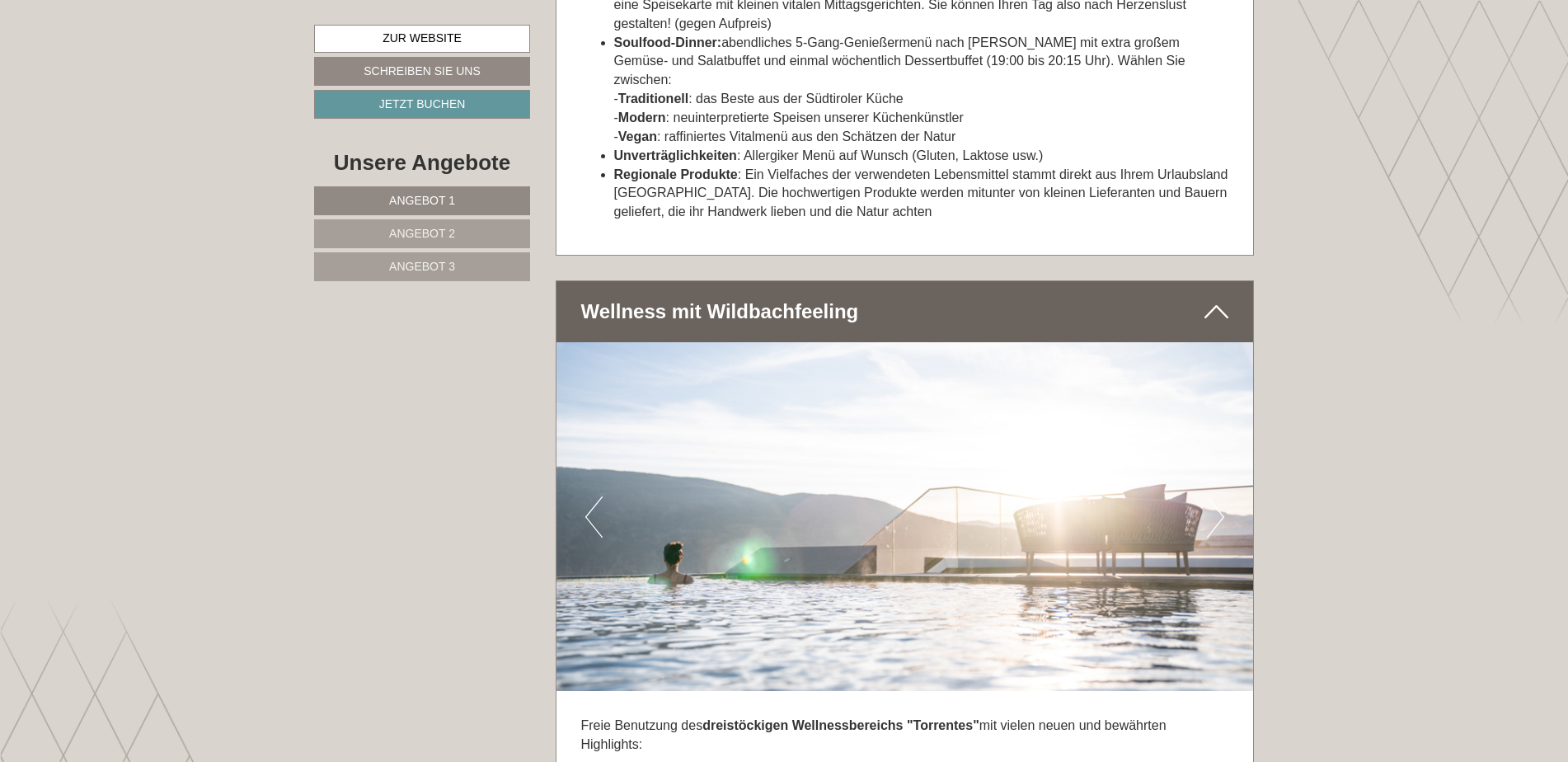
click at [1215, 497] on button "Next" at bounding box center [1215, 517] width 17 height 42
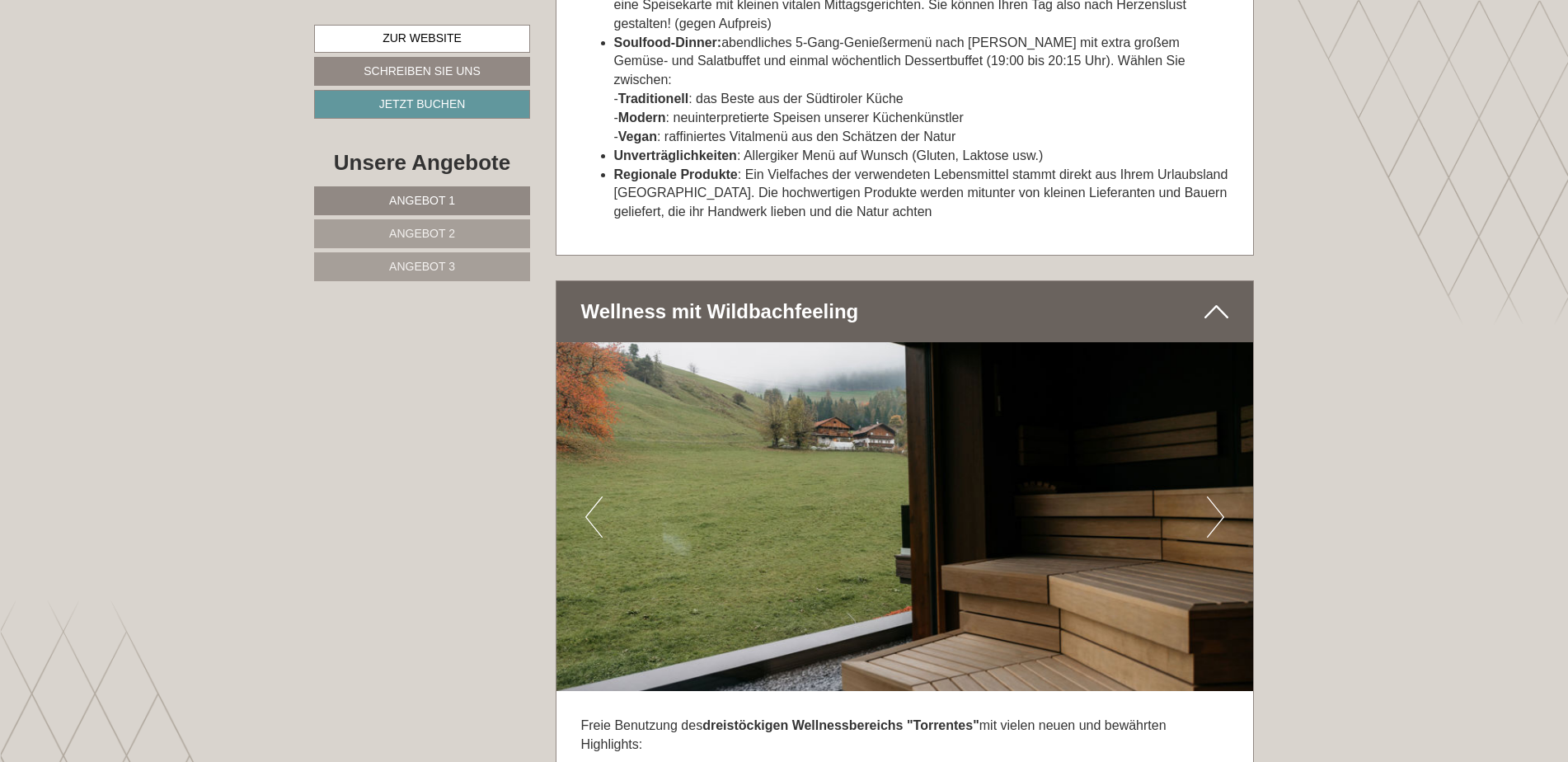
click at [1215, 497] on button "Next" at bounding box center [1215, 517] width 17 height 42
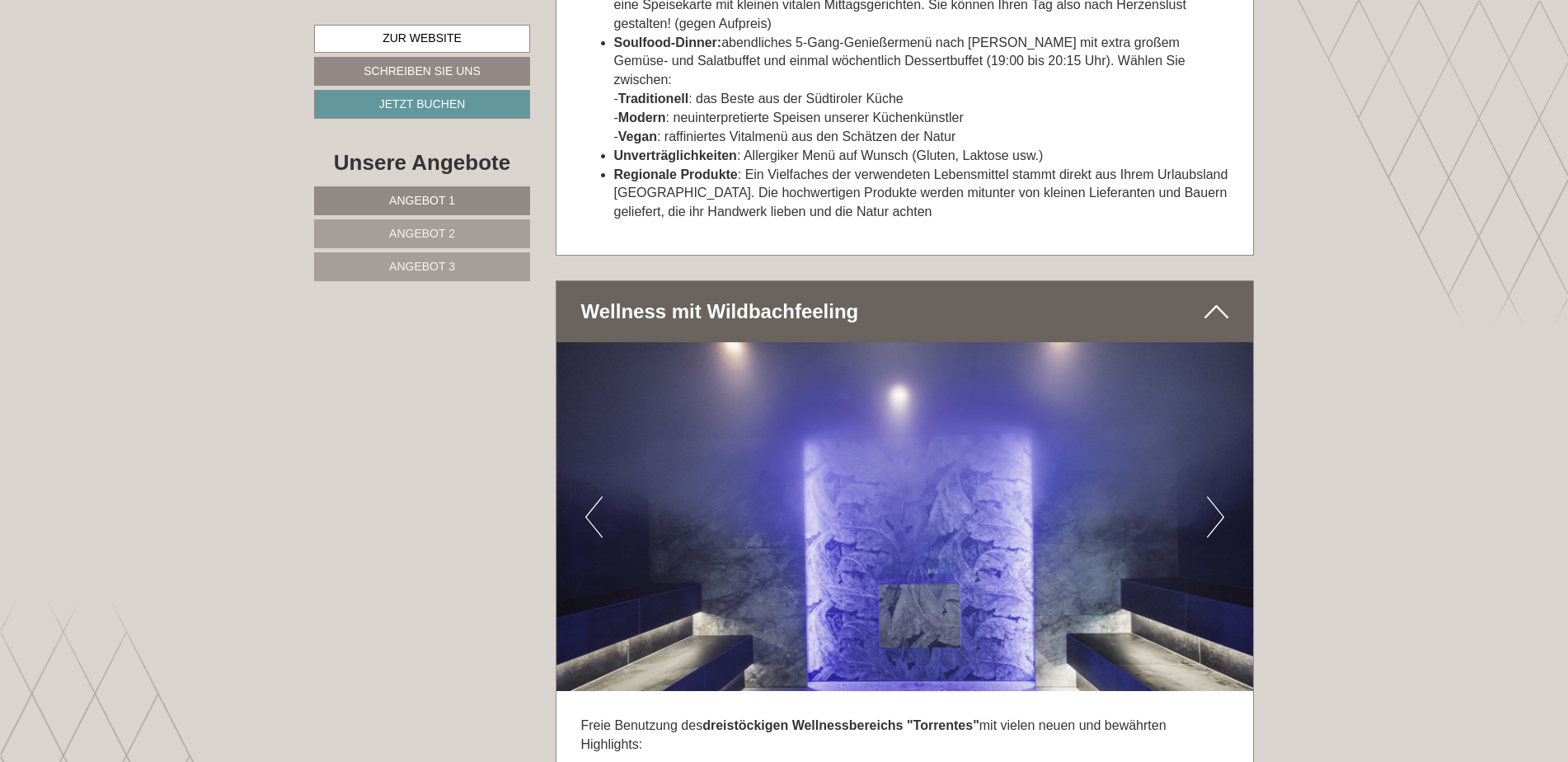
click at [1215, 497] on button "Next" at bounding box center [1215, 517] width 17 height 42
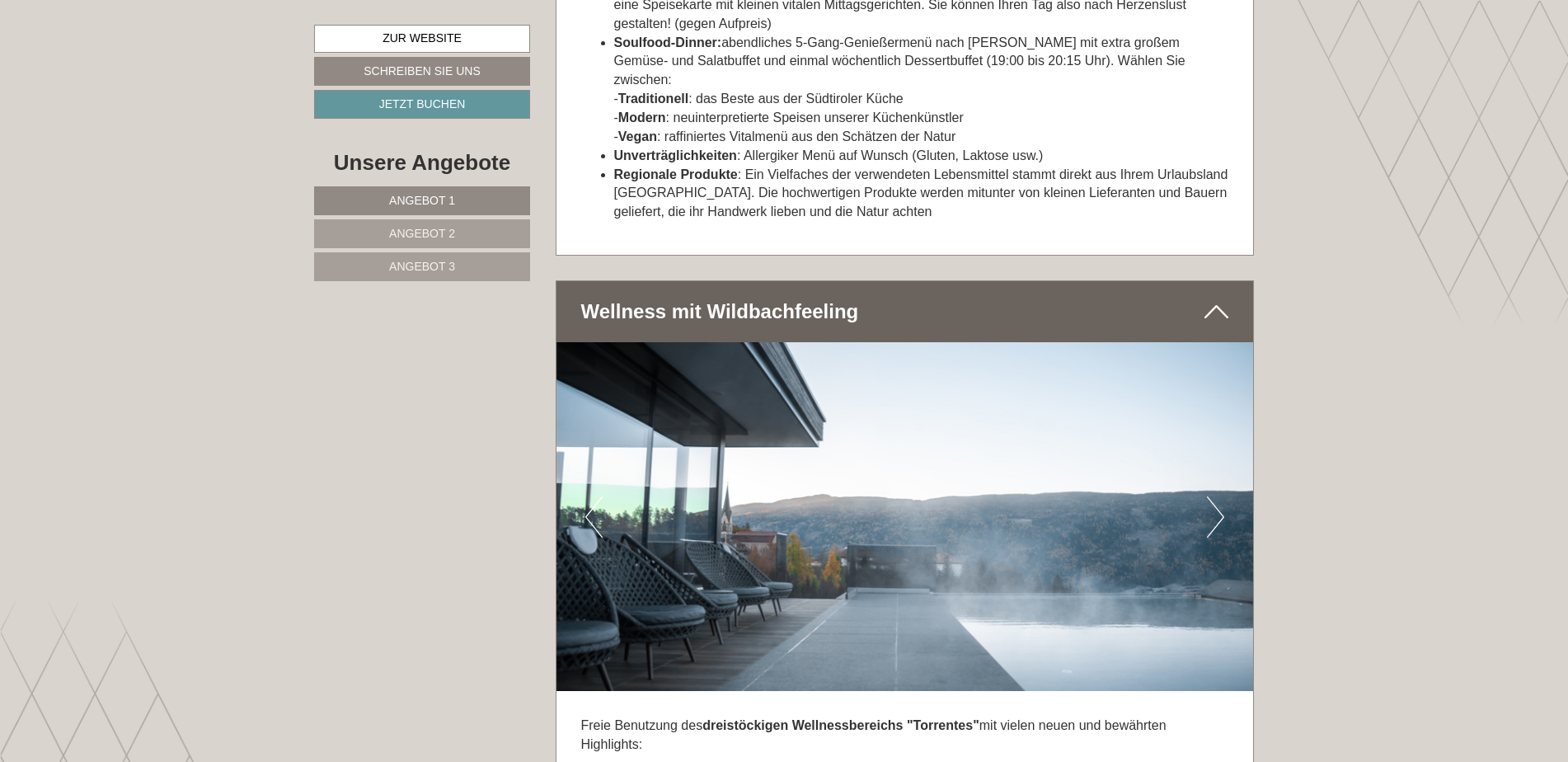
click at [1215, 497] on button "Next" at bounding box center [1215, 517] width 17 height 42
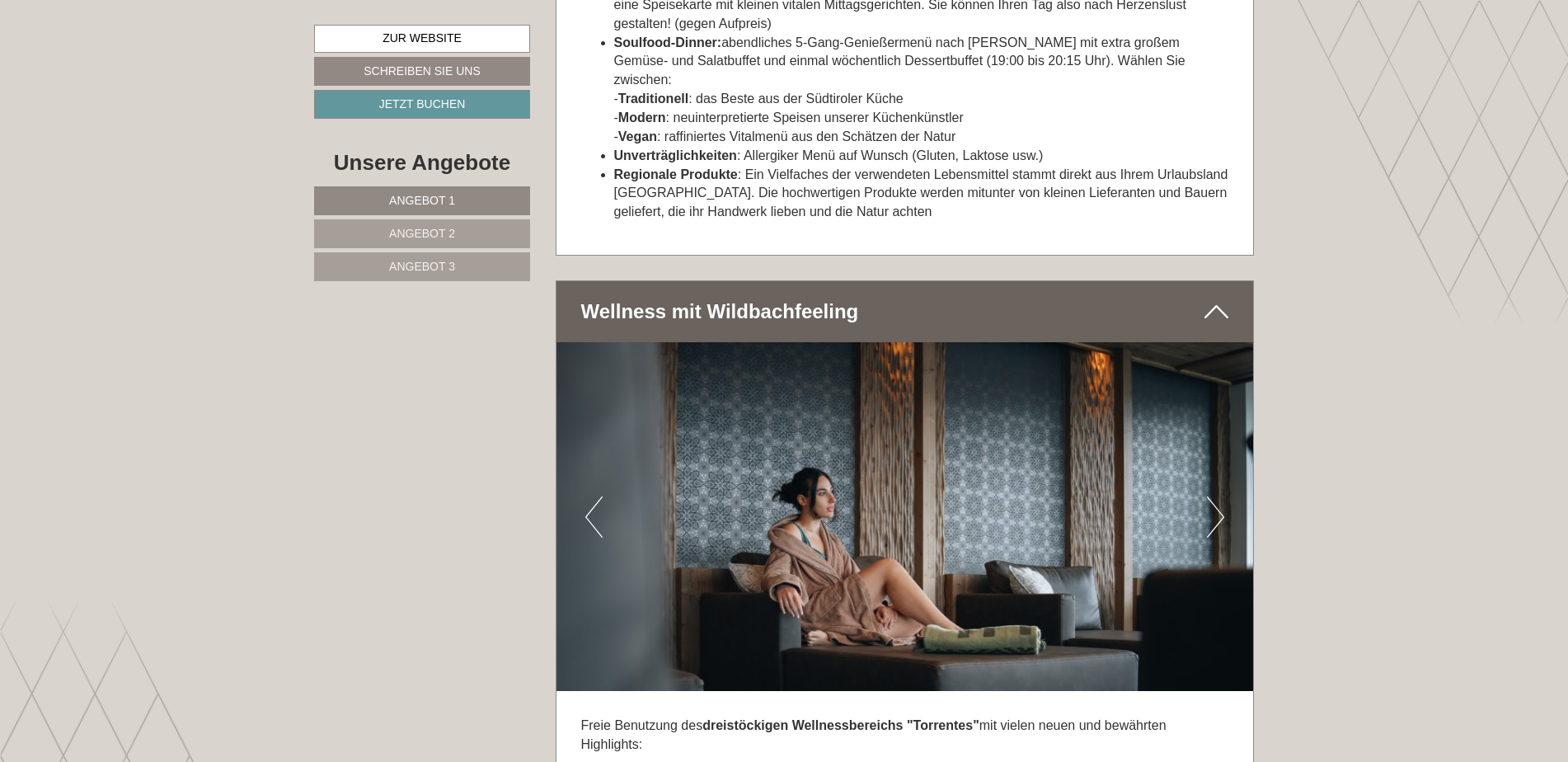
click at [1215, 497] on button "Next" at bounding box center [1215, 517] width 17 height 42
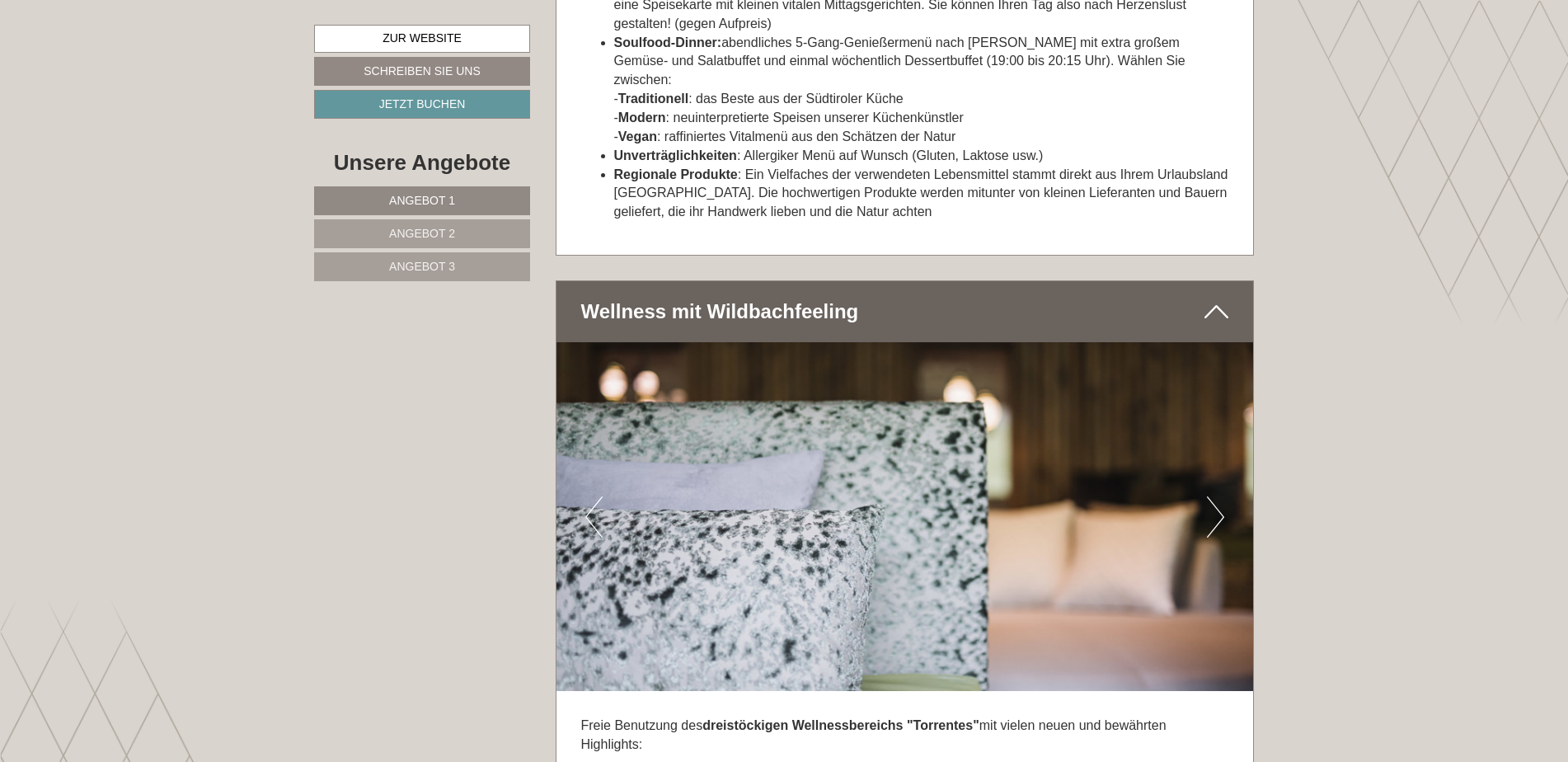
click at [1215, 497] on button "Next" at bounding box center [1215, 517] width 17 height 42
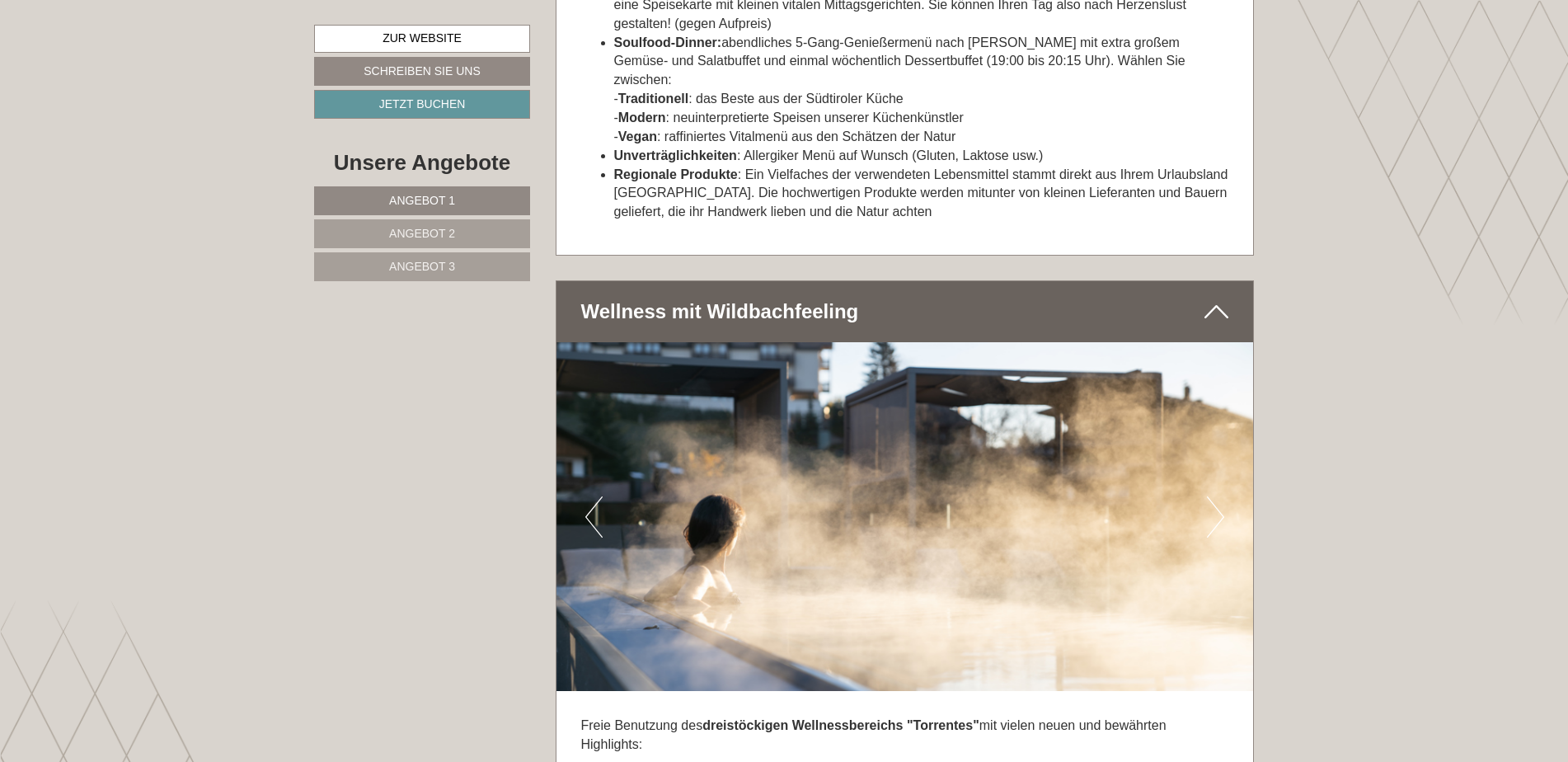
click at [1215, 497] on button "Next" at bounding box center [1215, 517] width 17 height 42
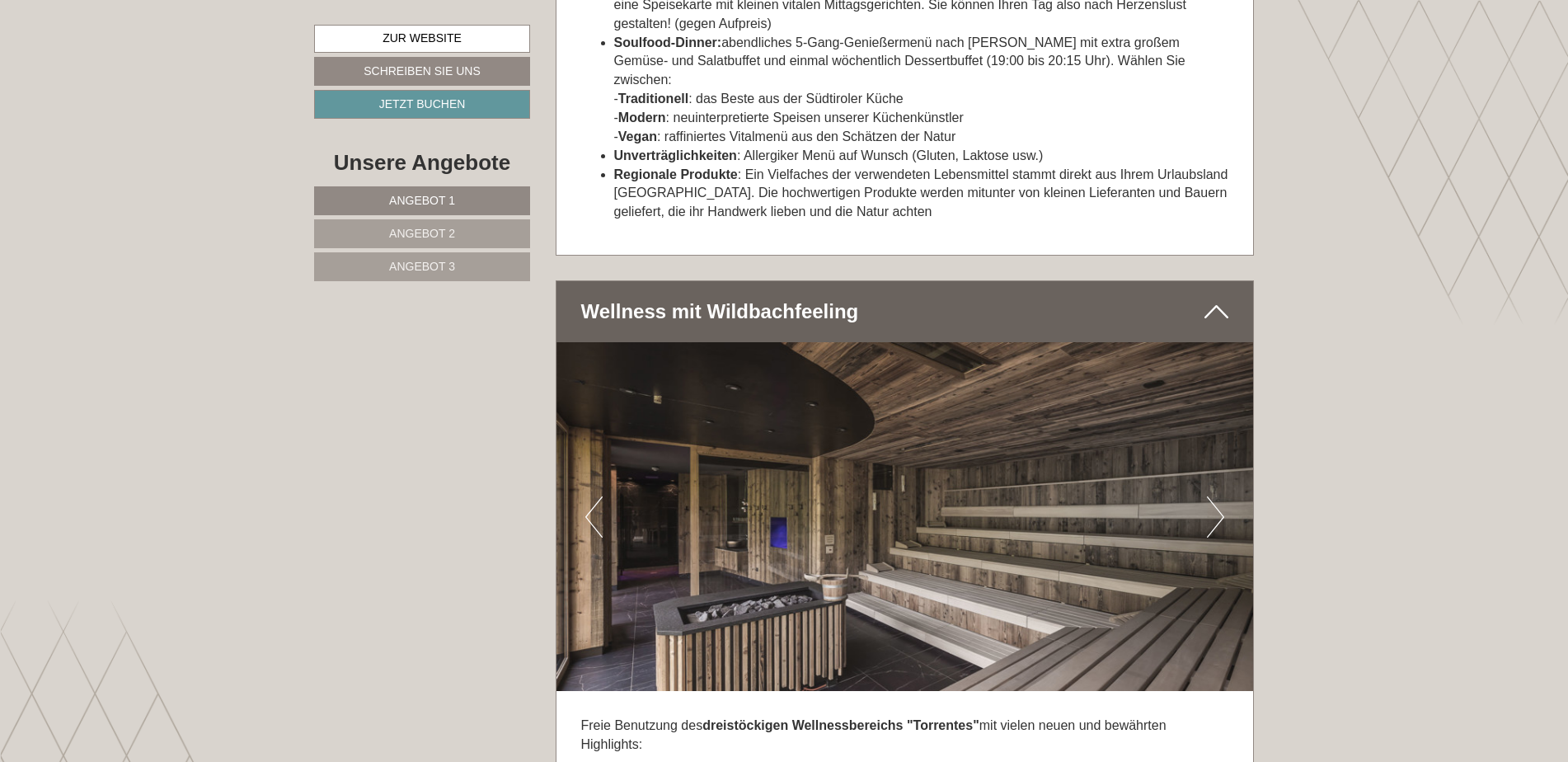
click at [1215, 497] on button "Next" at bounding box center [1215, 517] width 17 height 42
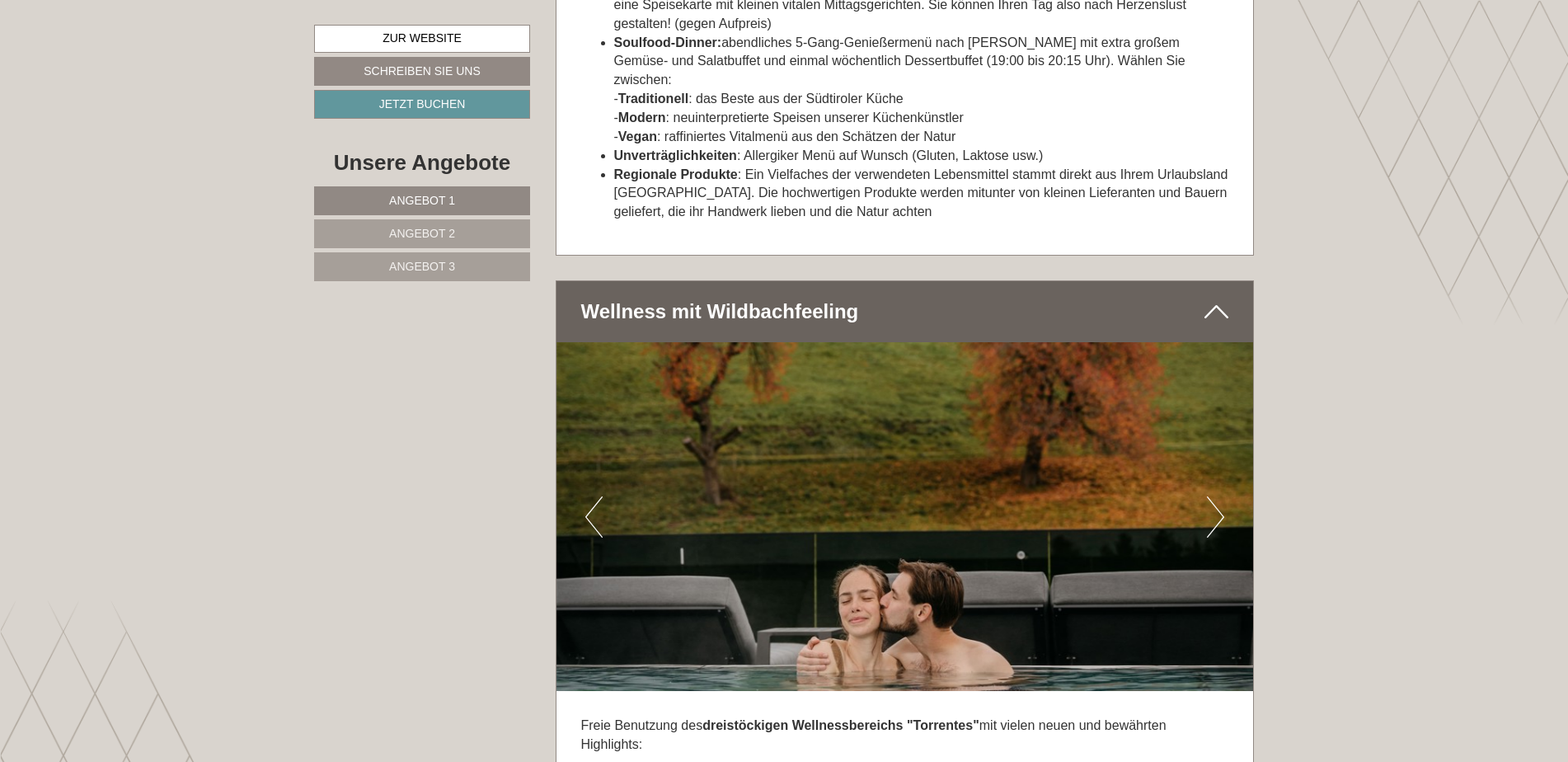
click at [1215, 497] on button "Next" at bounding box center [1215, 517] width 17 height 42
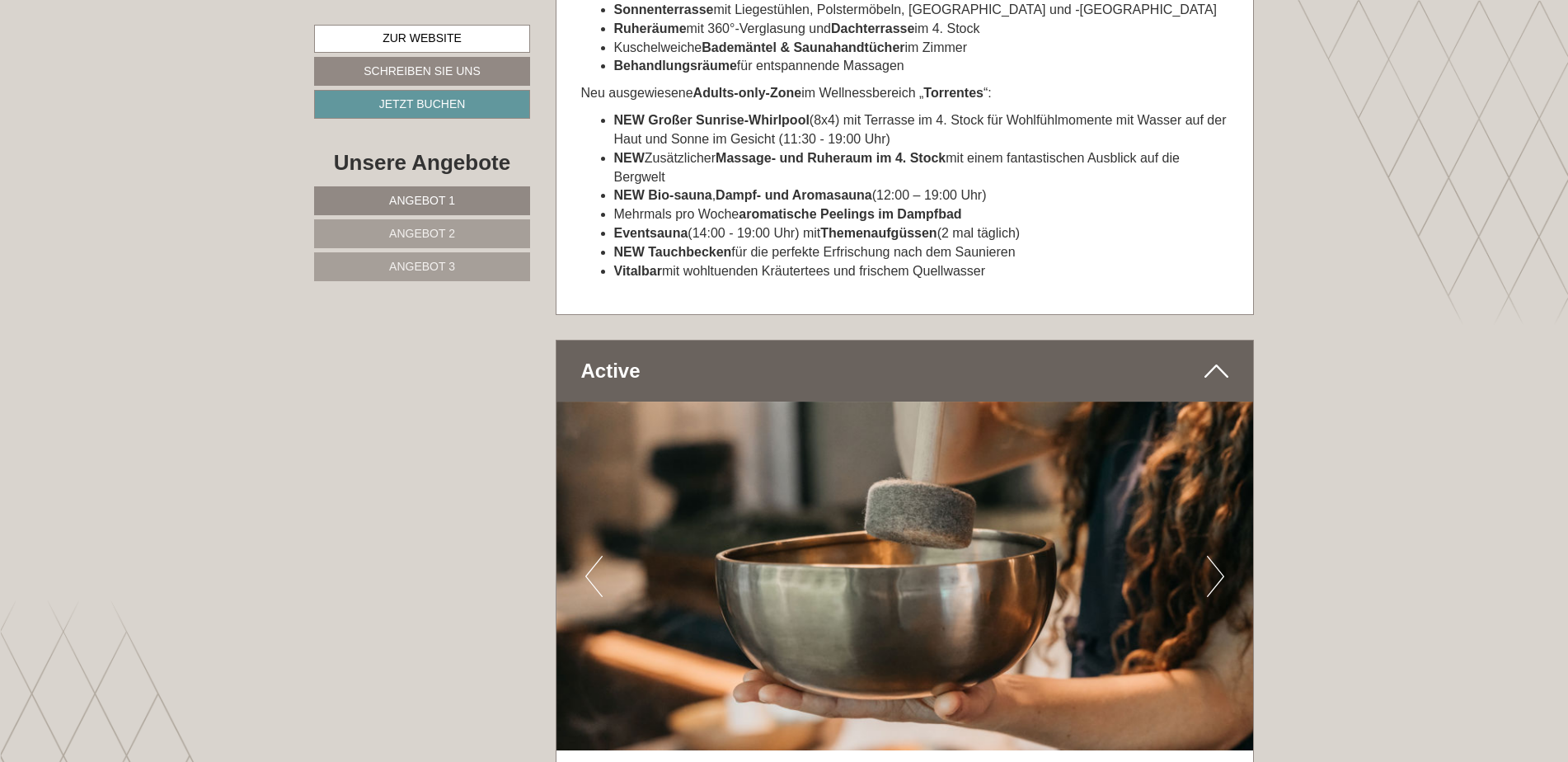
scroll to position [7123, 0]
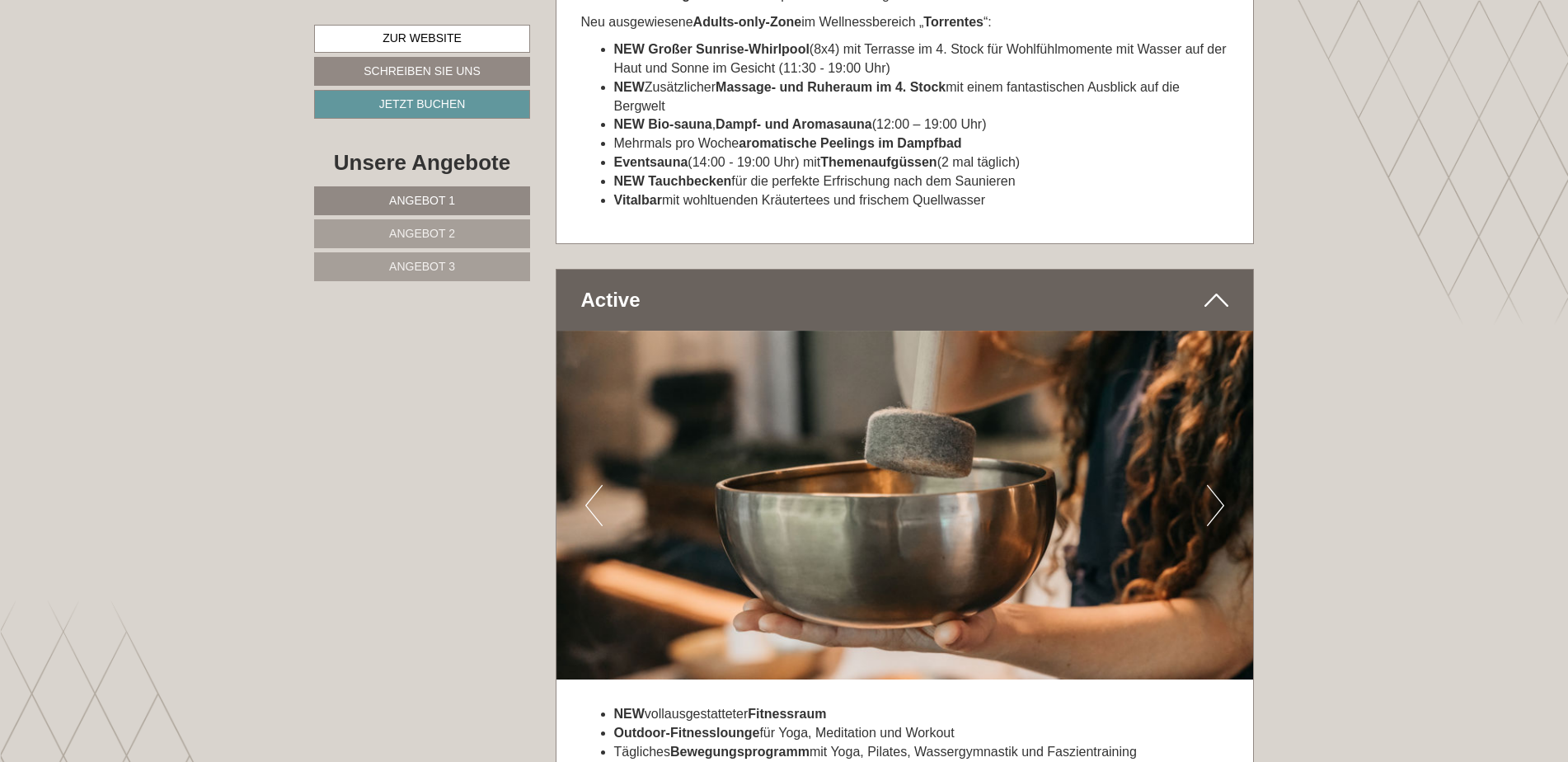
click at [1214, 485] on button "Next" at bounding box center [1215, 506] width 17 height 42
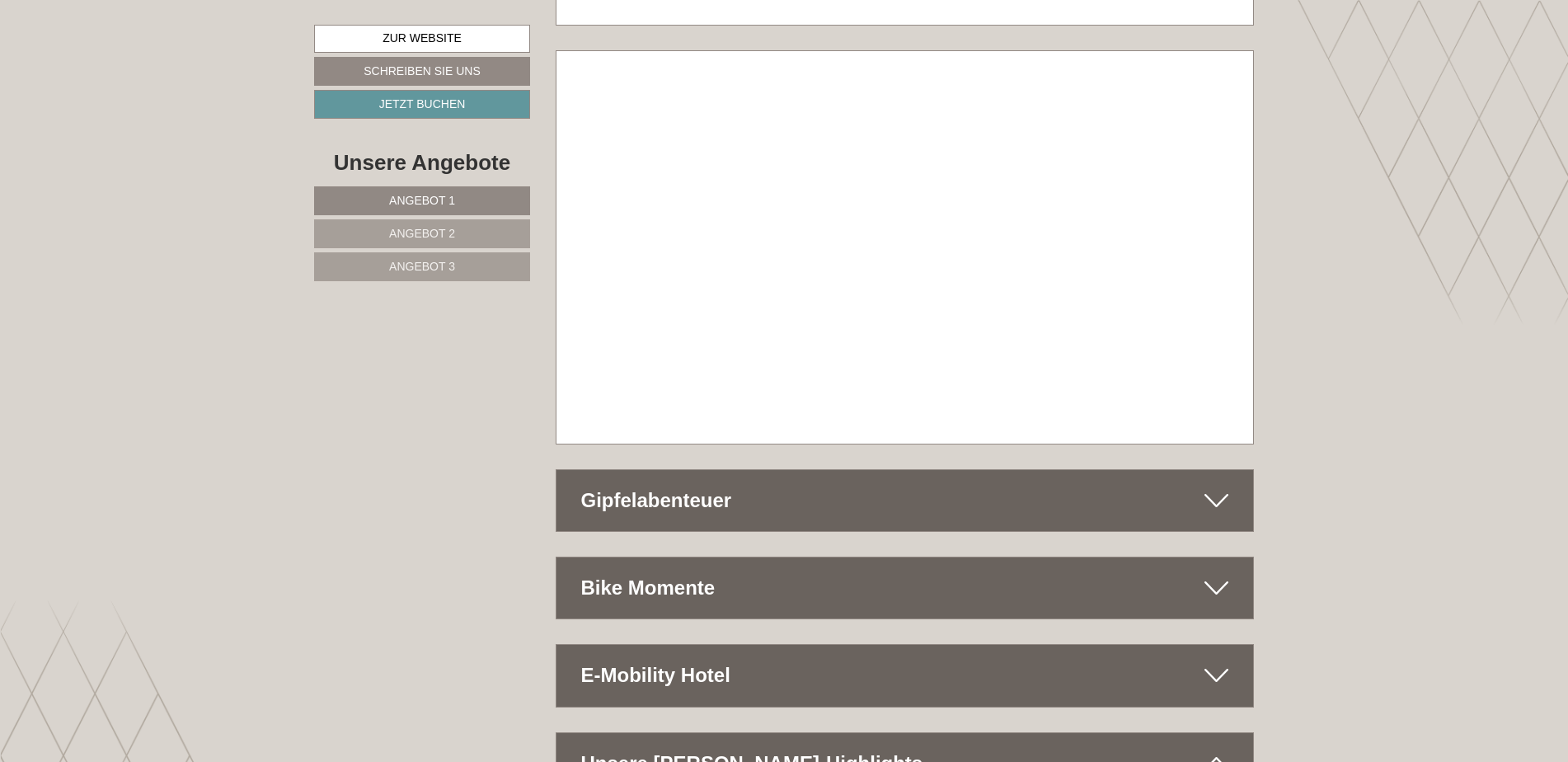
scroll to position [9240, 0]
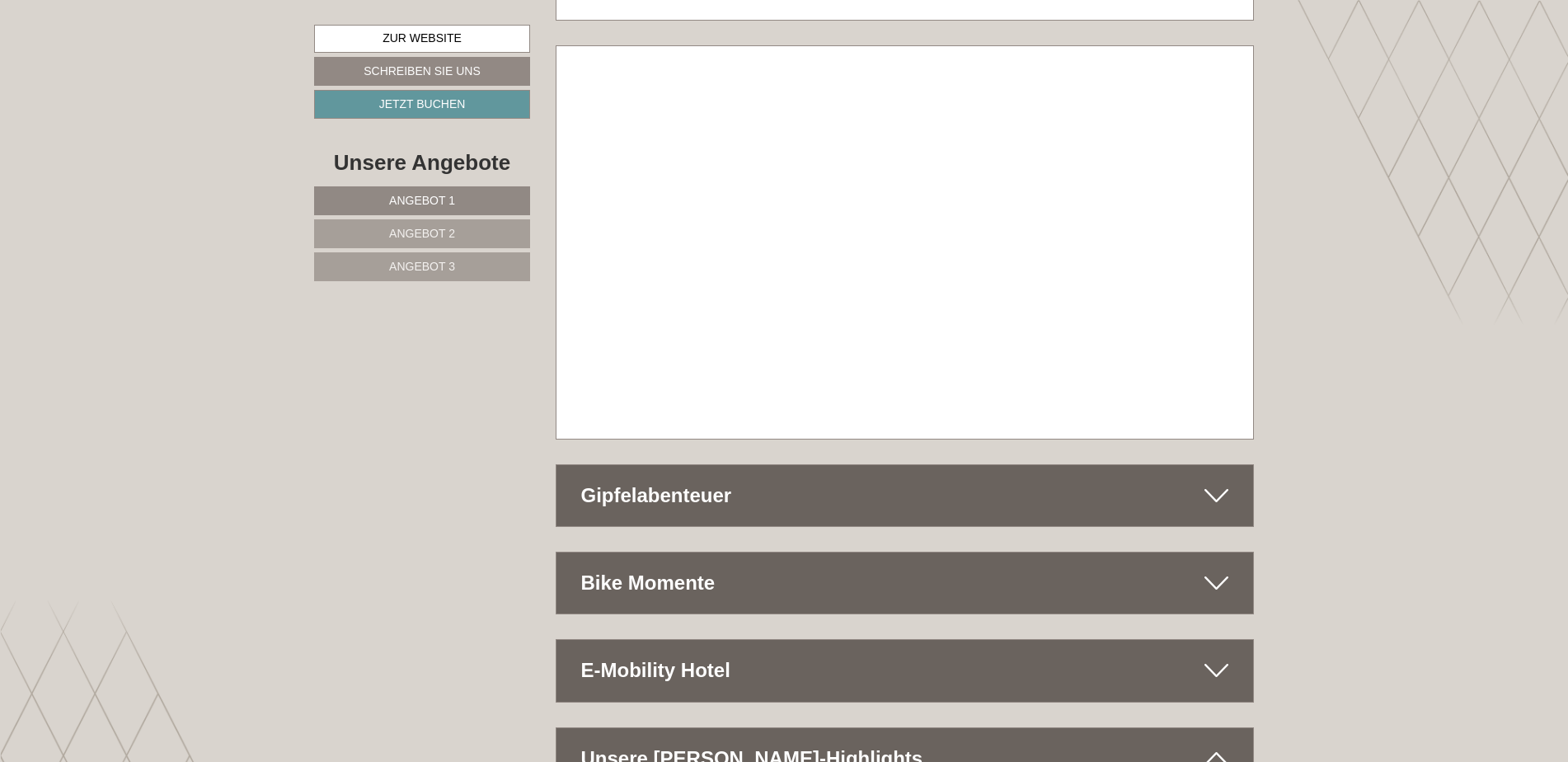
click at [1222, 482] on icon at bounding box center [1216, 496] width 24 height 28
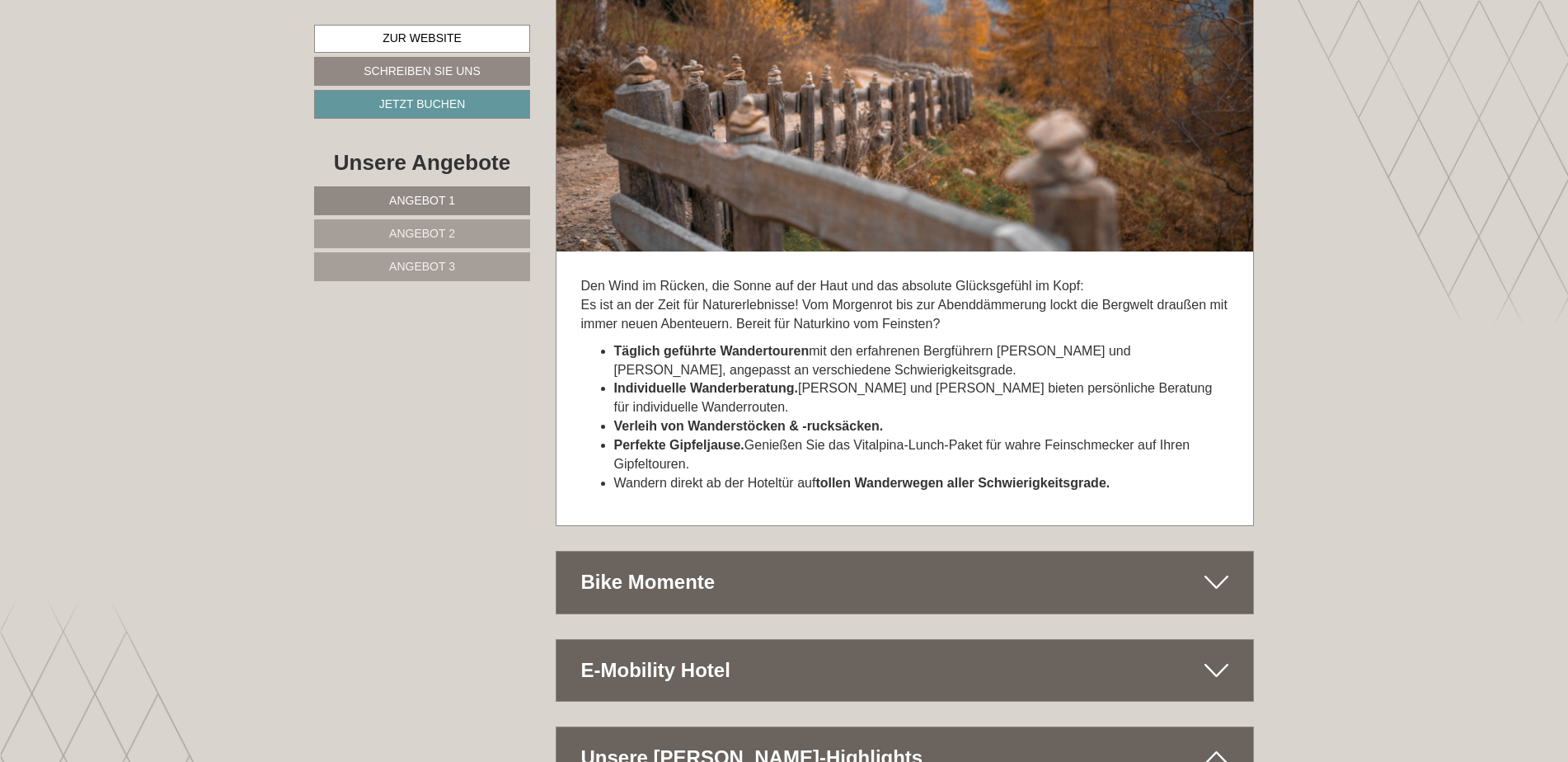
scroll to position [9874, 0]
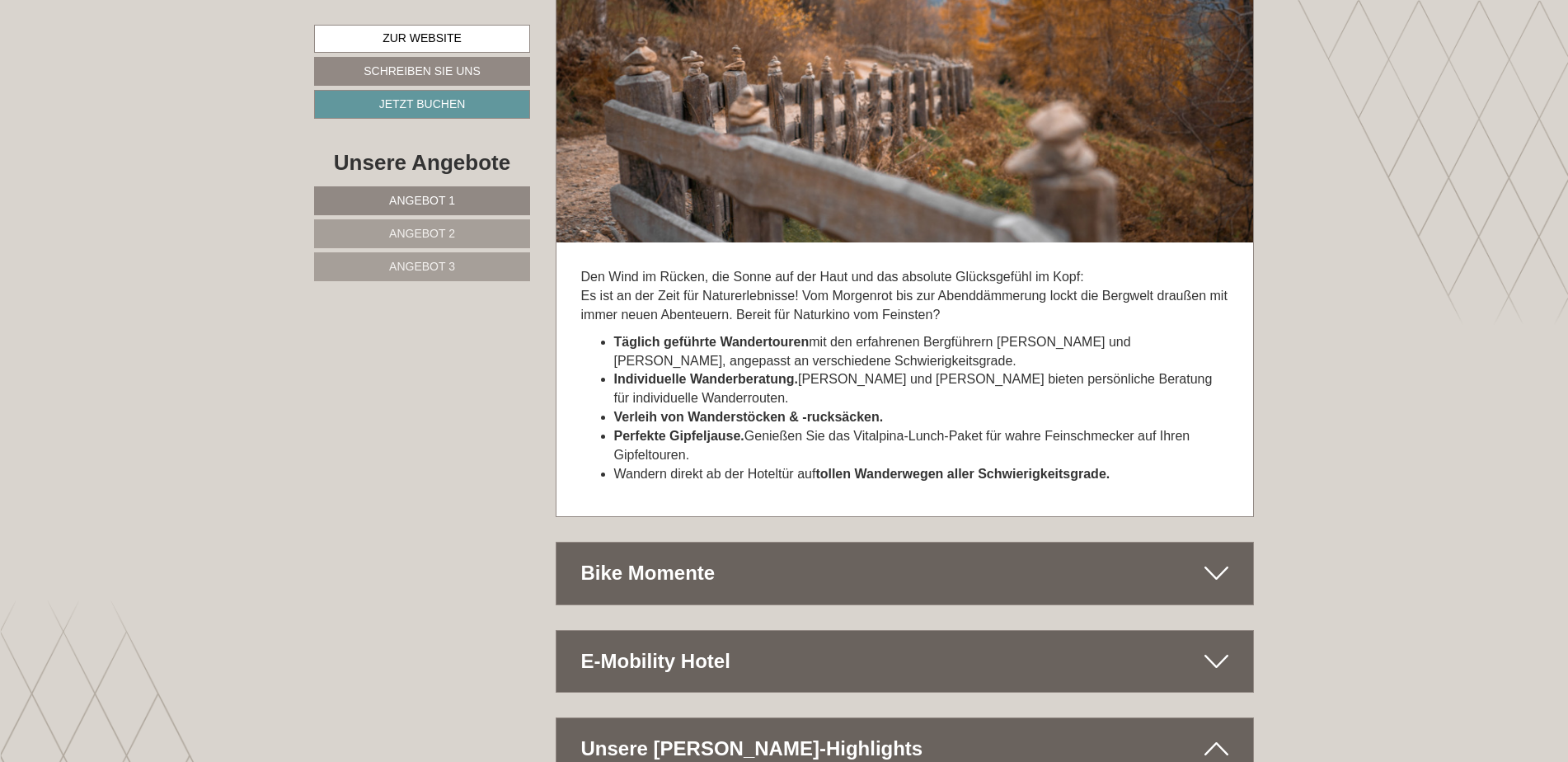
click at [1219, 559] on icon at bounding box center [1216, 573] width 24 height 28
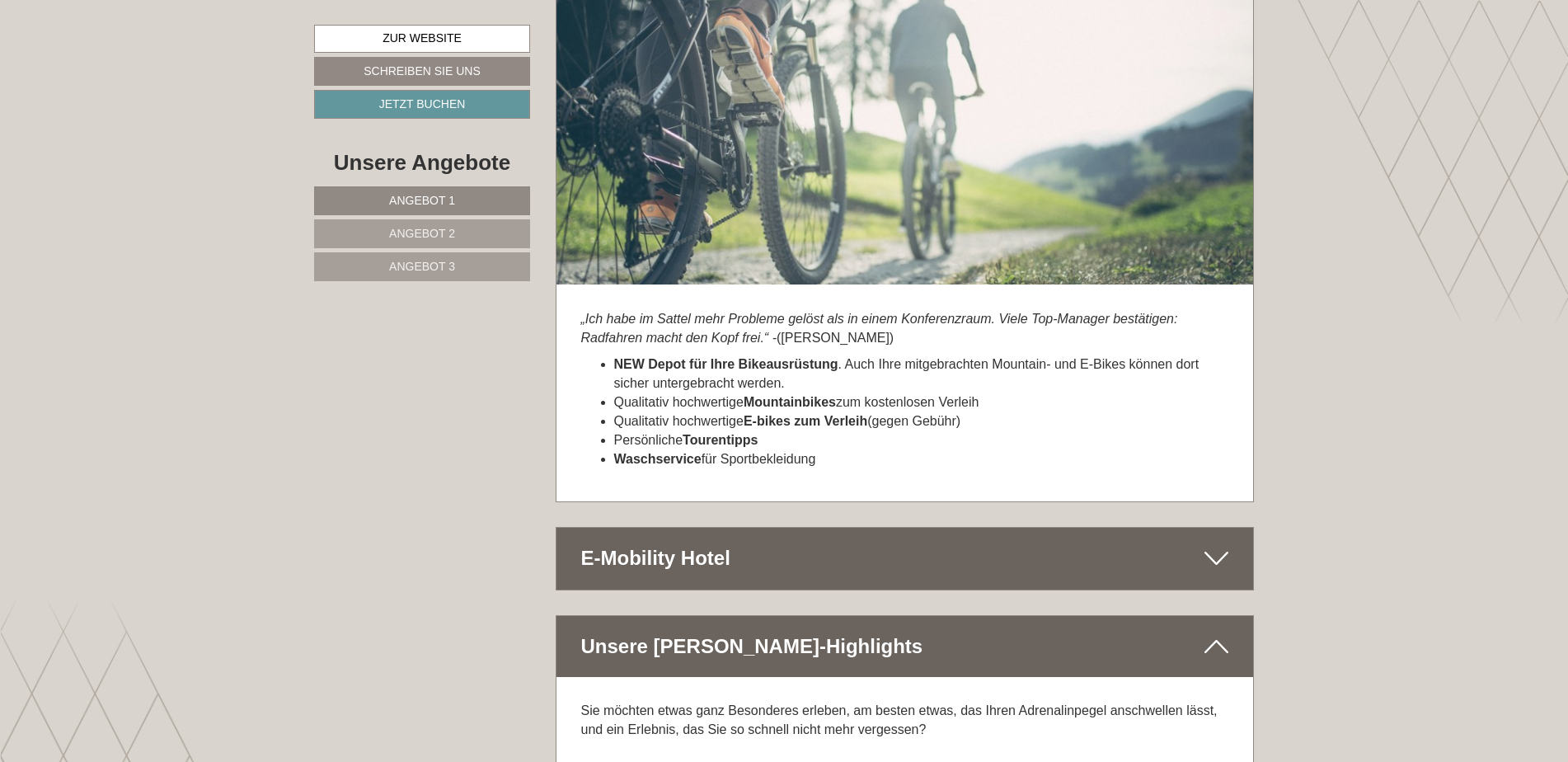
scroll to position [10561, 0]
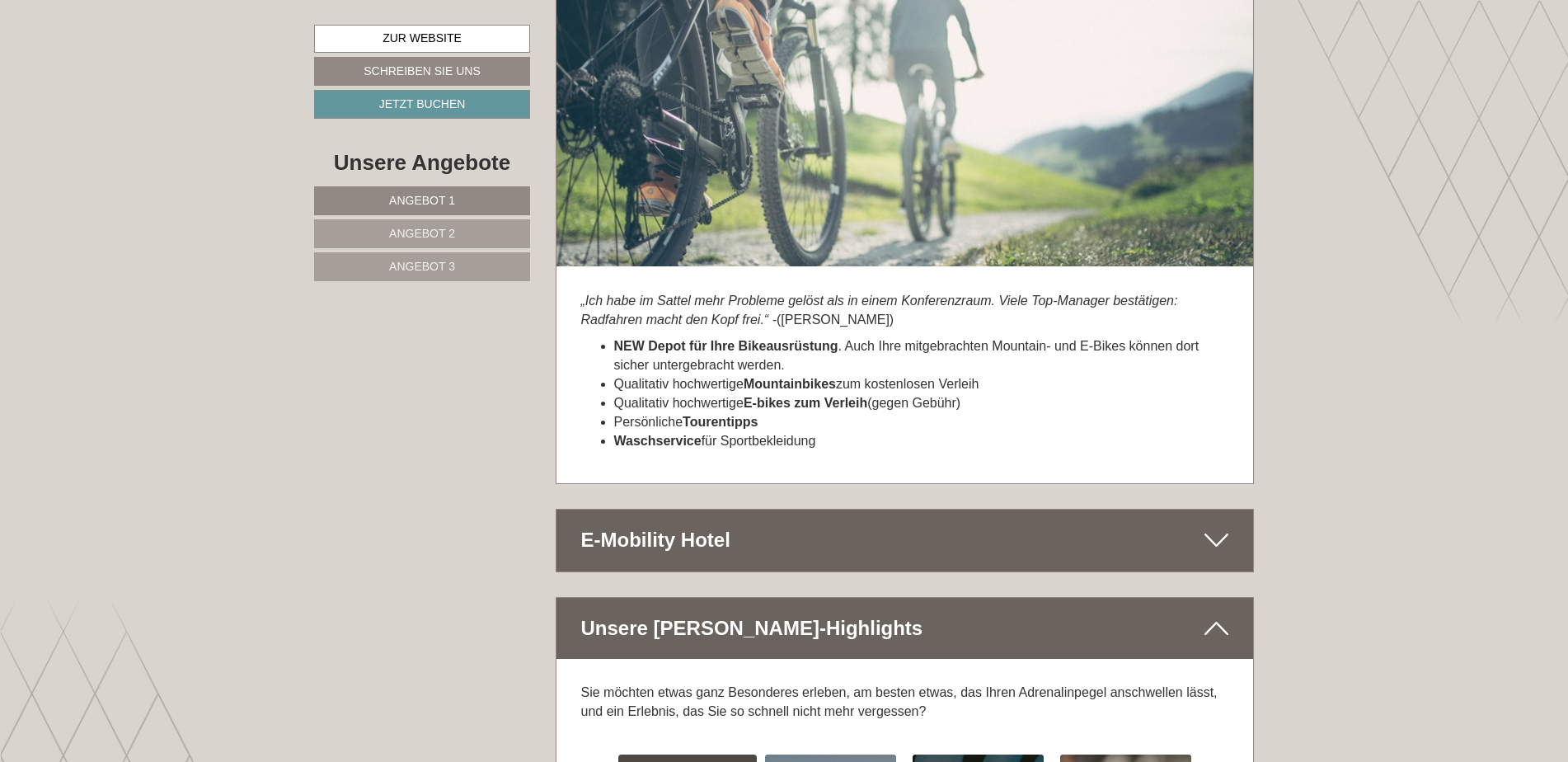
click at [1227, 527] on icon at bounding box center [1216, 541] width 24 height 28
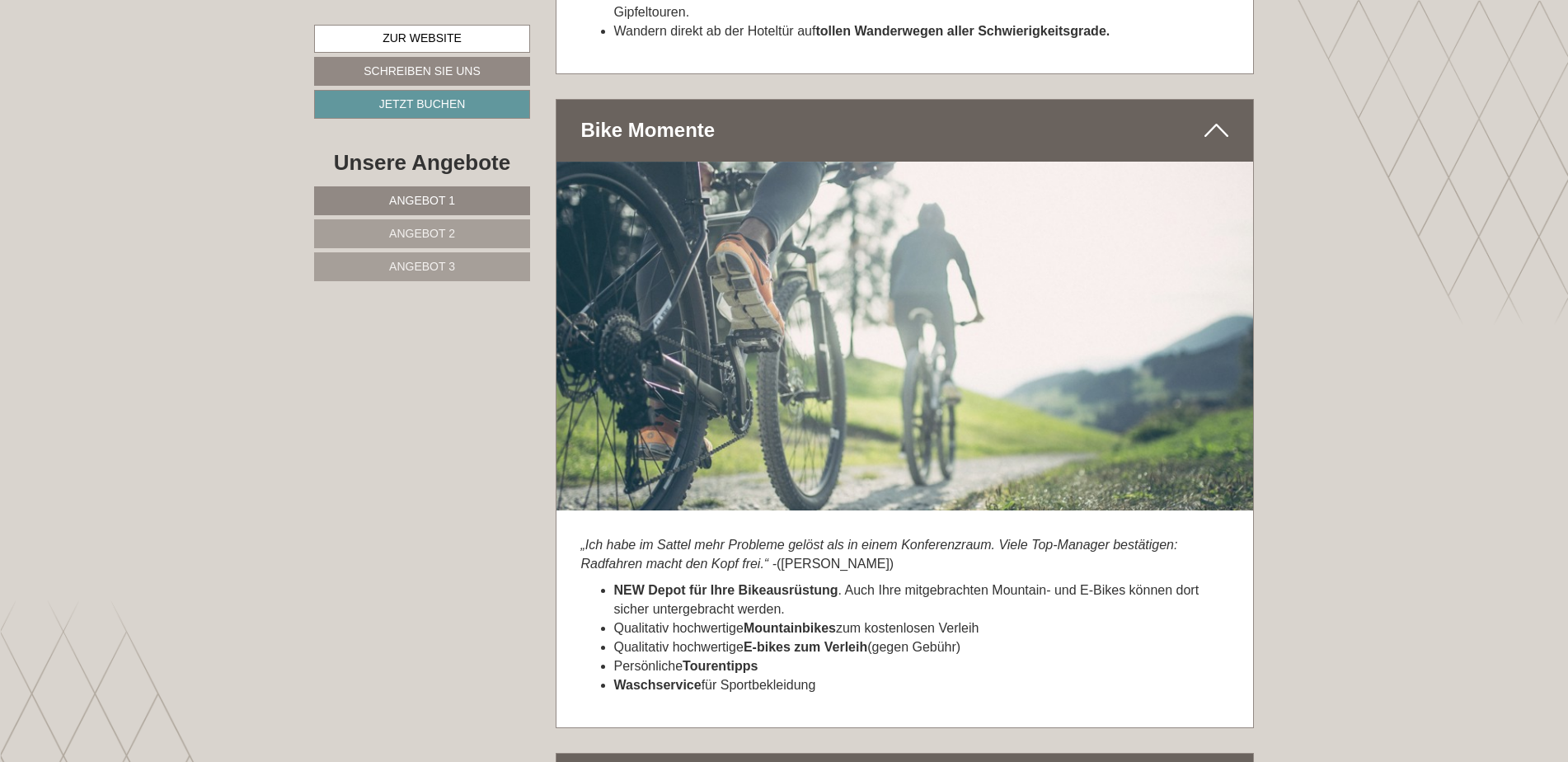
scroll to position [10314, 0]
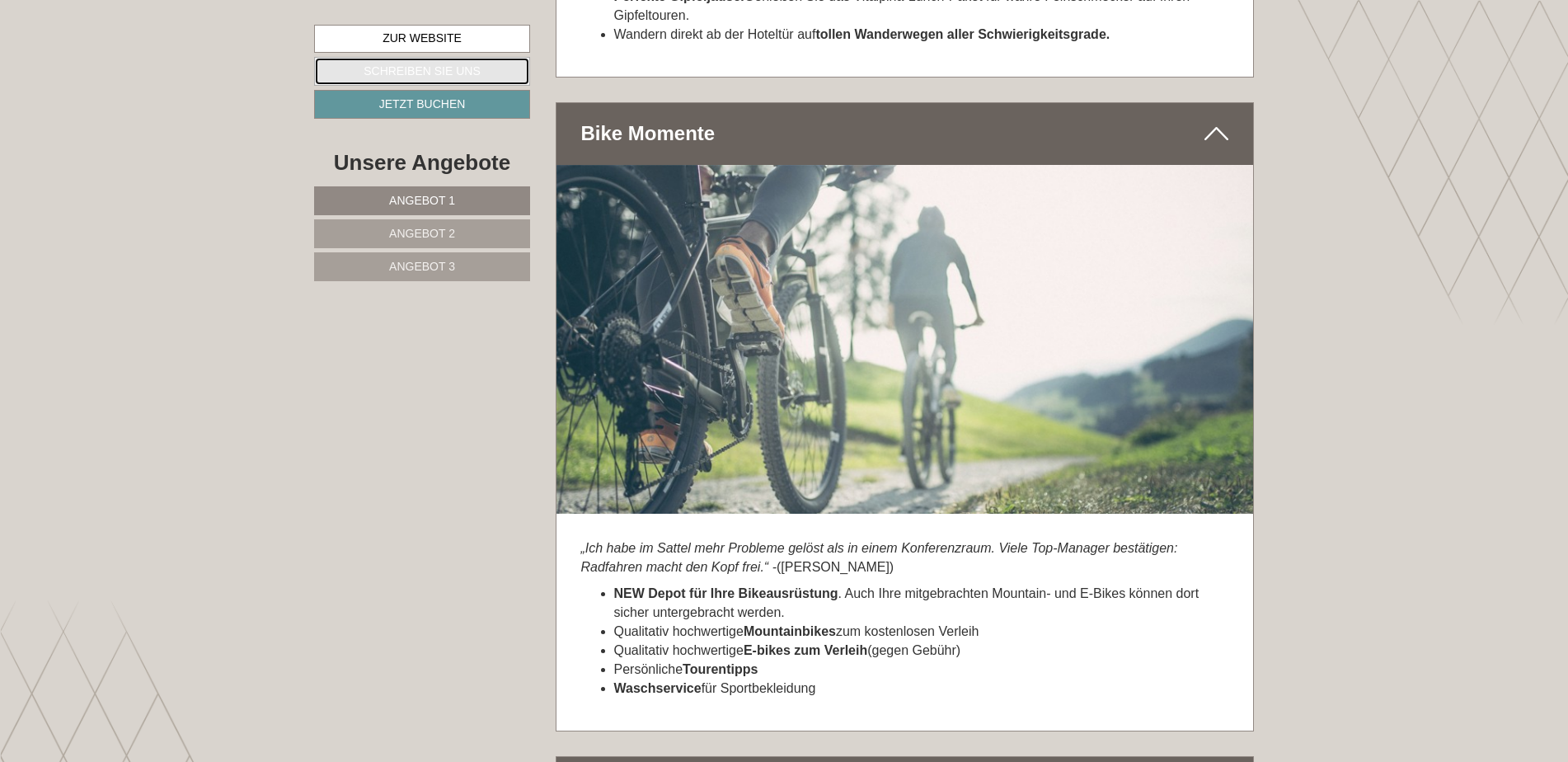
click at [466, 75] on link "Schreiben Sie uns" at bounding box center [422, 71] width 216 height 29
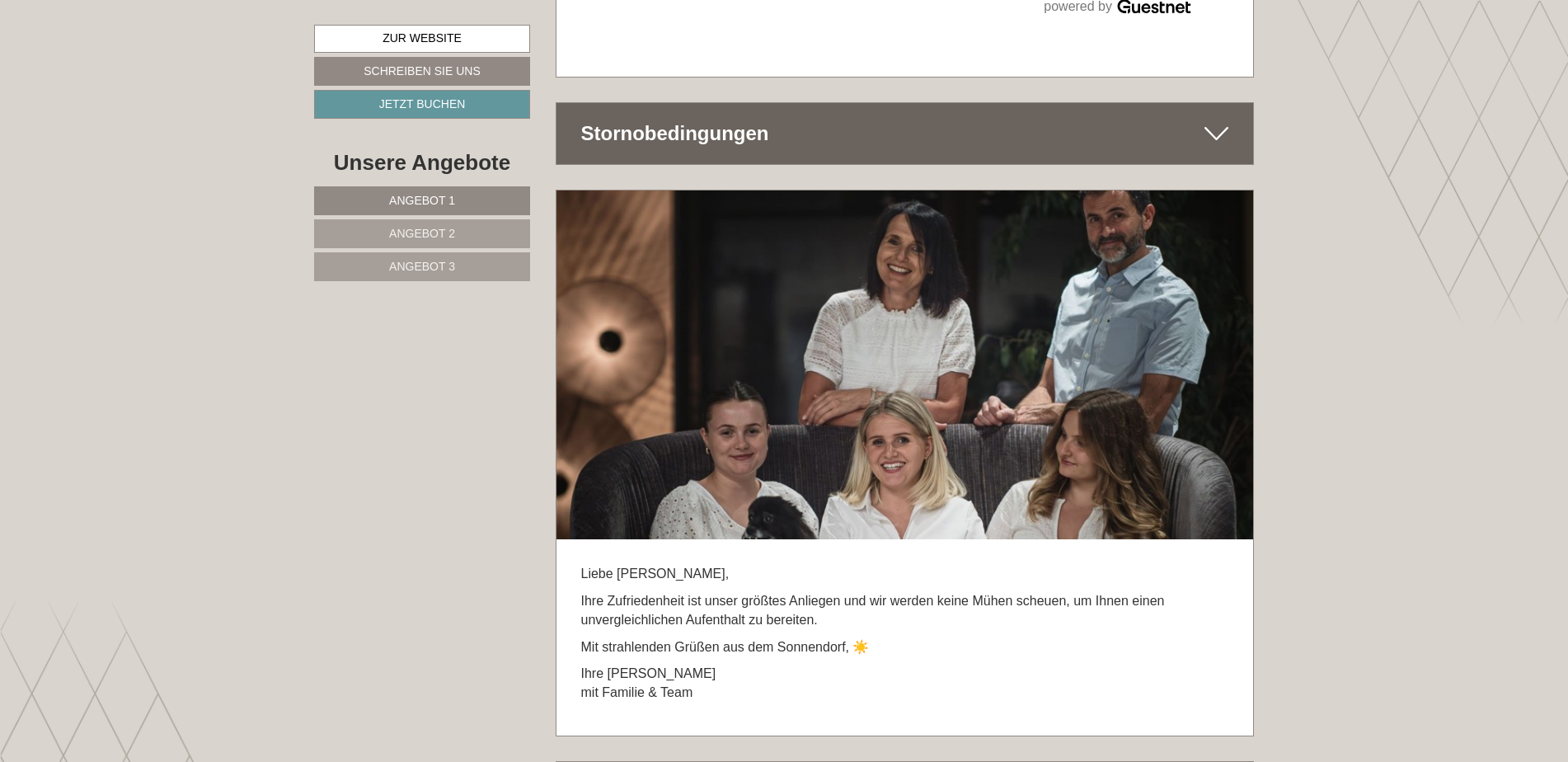
scroll to position [12239, 0]
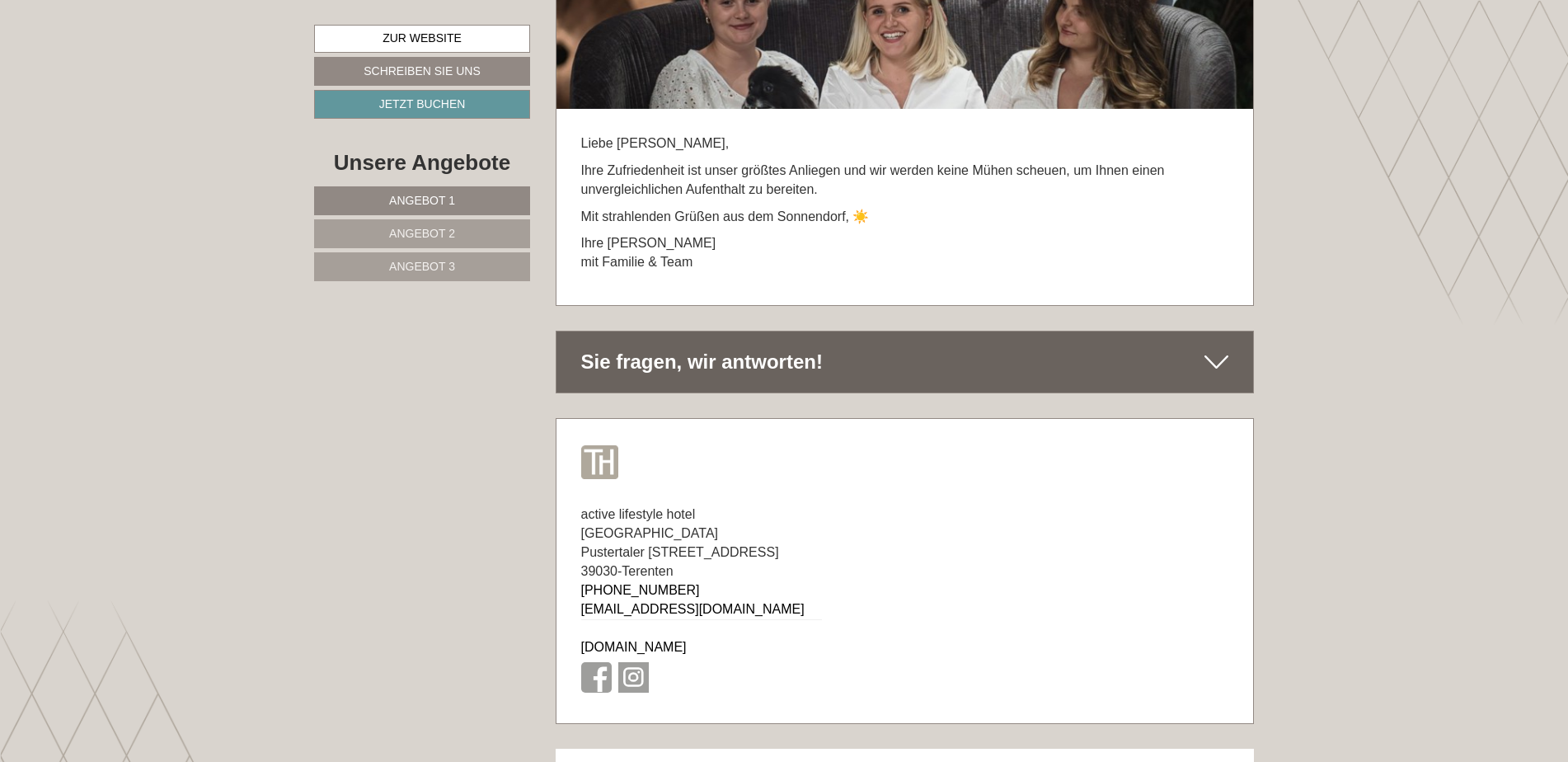
click at [1214, 349] on icon at bounding box center [1216, 363] width 24 height 28
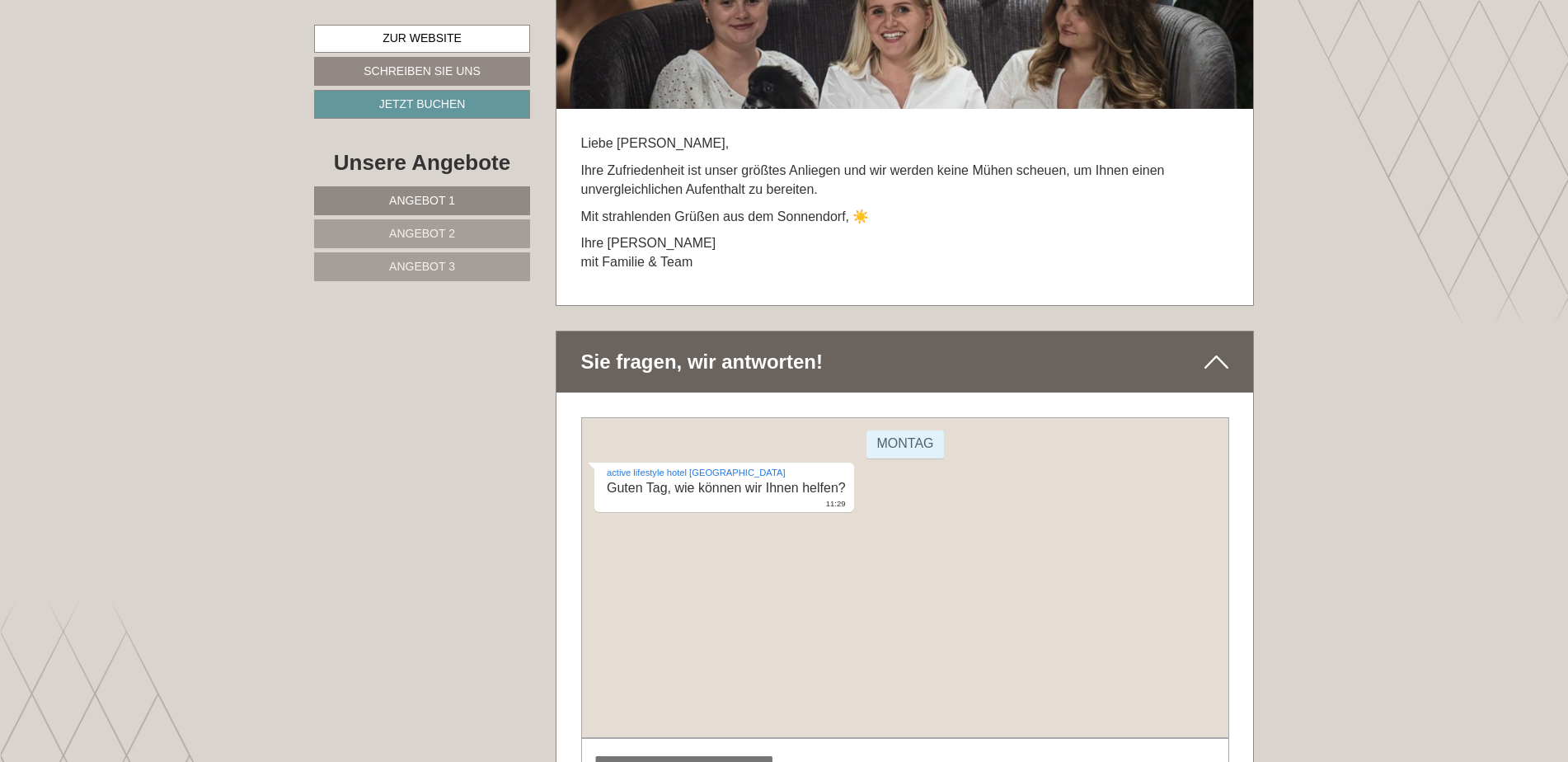
click at [852, 612] on div "[DATE] active lifestyle hotel Terentnerhof Guten Tag, wie können wir Ihnen helf…" at bounding box center [905, 578] width 648 height 321
type textarea "**********"
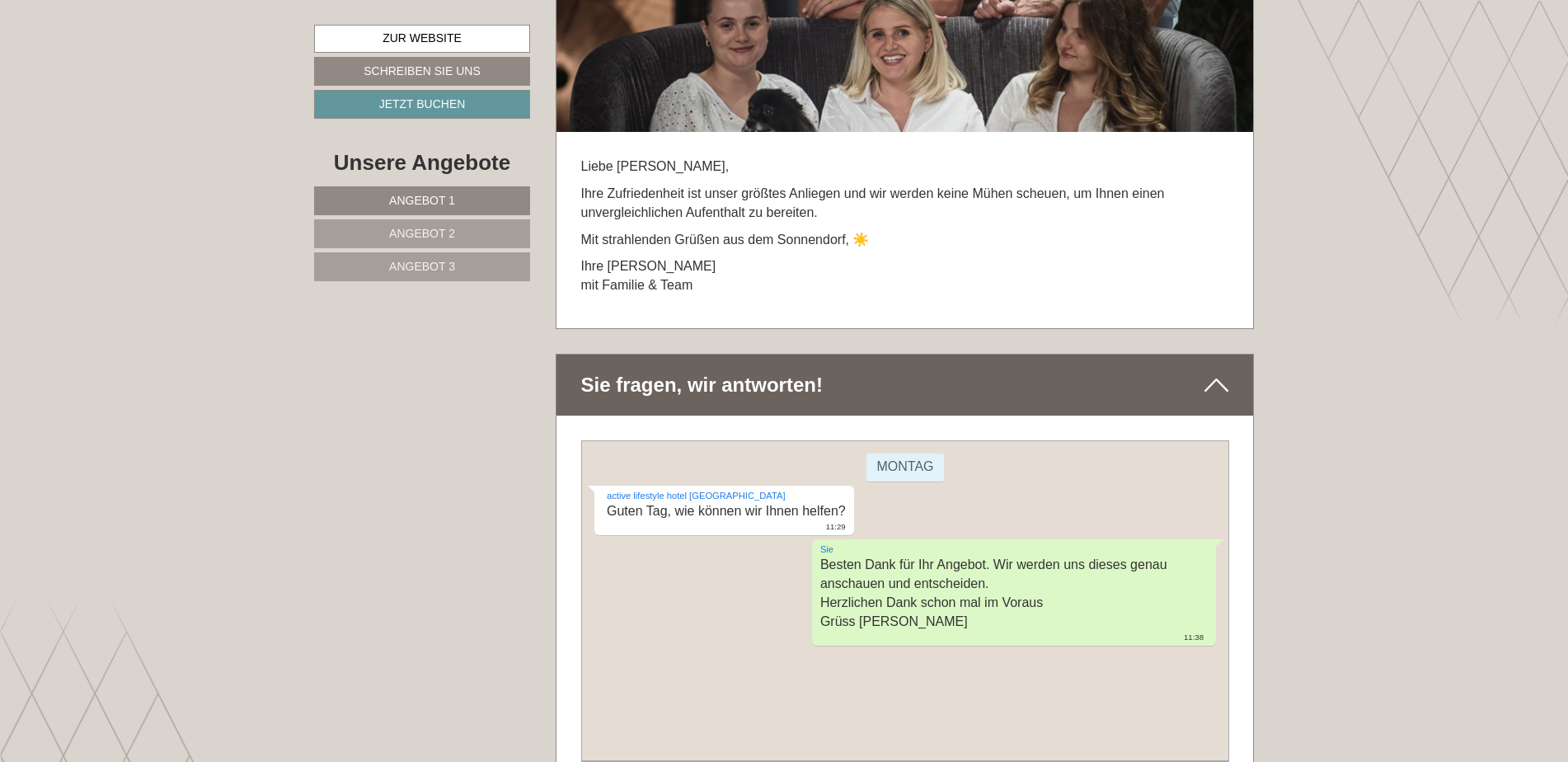
scroll to position [12155, 0]
